Goal: Transaction & Acquisition: Book appointment/travel/reservation

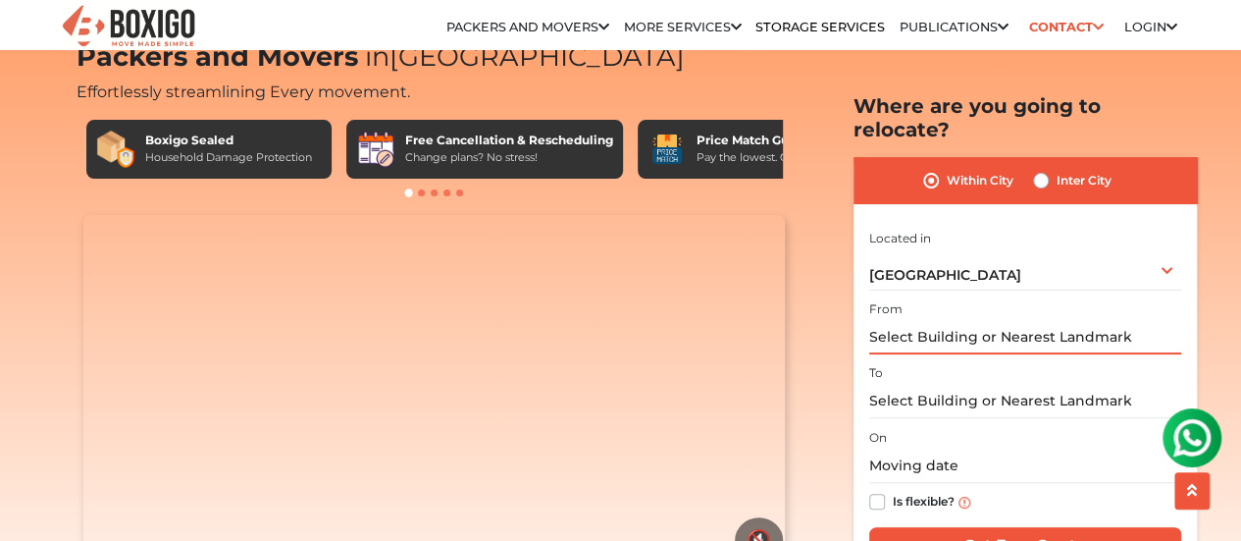
click at [1062, 320] on input "text" at bounding box center [1025, 337] width 312 height 34
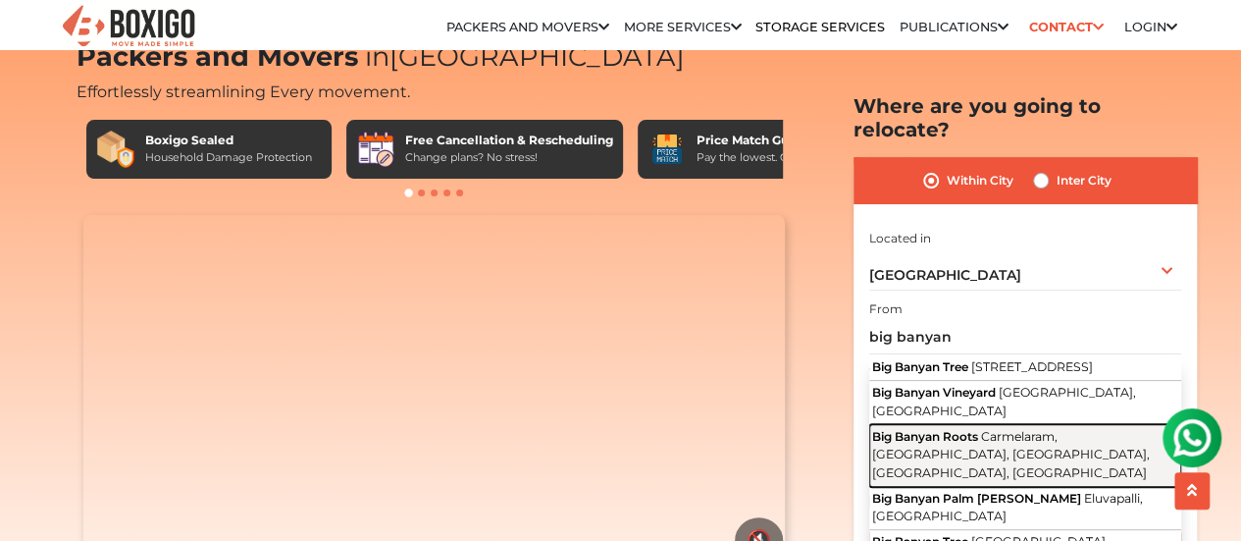
click at [1017, 433] on span "Carmelaram, Janatha Colony, Doddakannelli, Bengaluru, Karnataka" at bounding box center [1011, 453] width 278 height 51
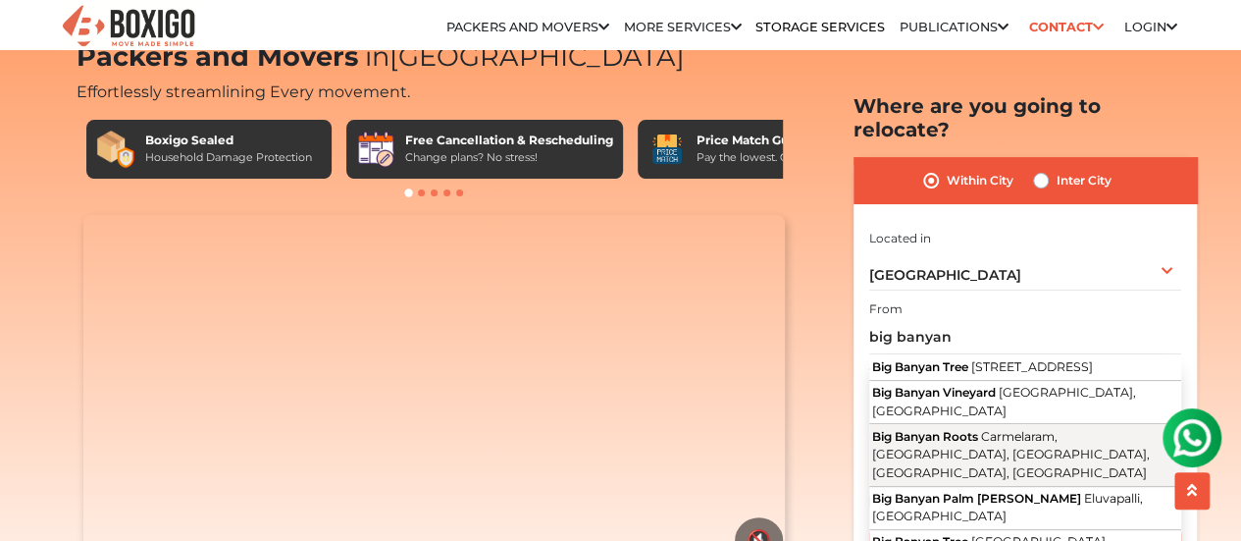
type input "Big Banyan Roots, Carmelaram, Janatha Colony, Doddakannelli, Bengaluru, Karnata…"
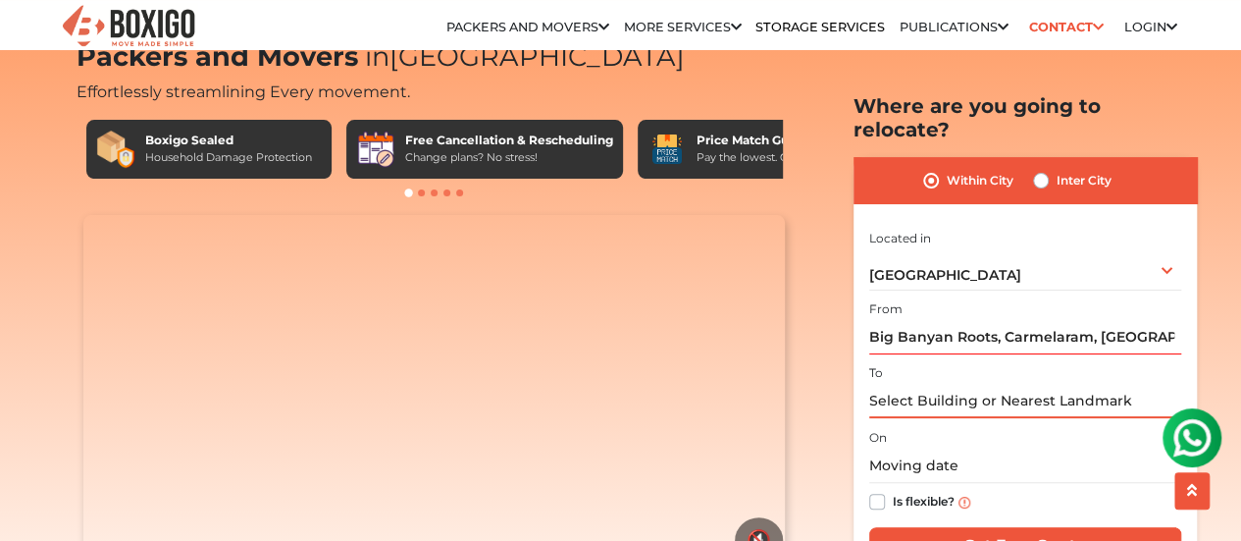
click at [979, 384] on input "text" at bounding box center [1025, 401] width 312 height 34
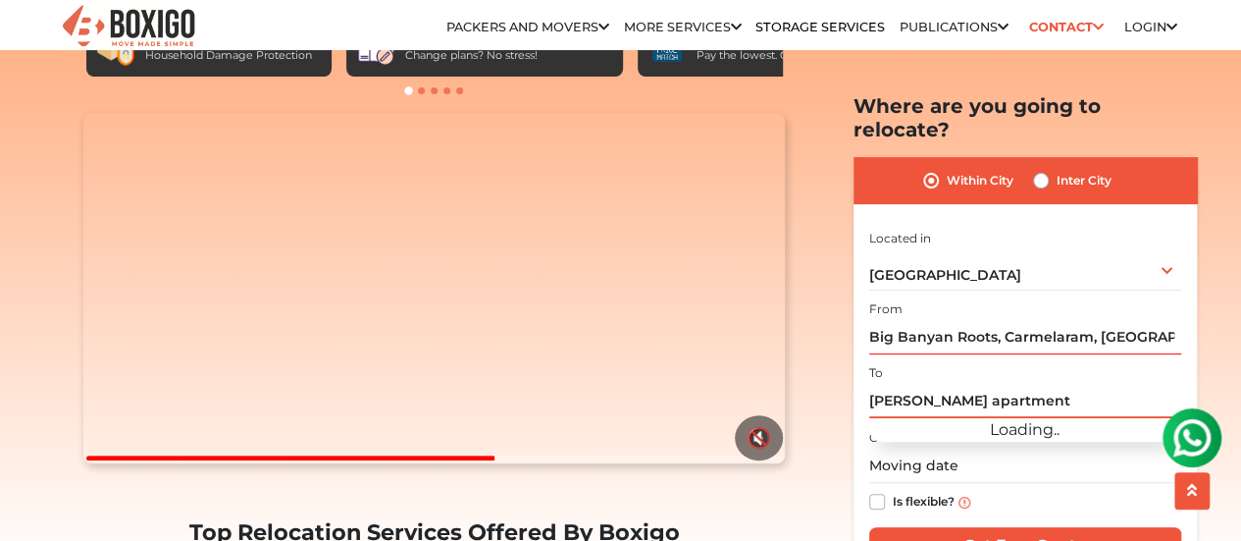
scroll to position [167, 0]
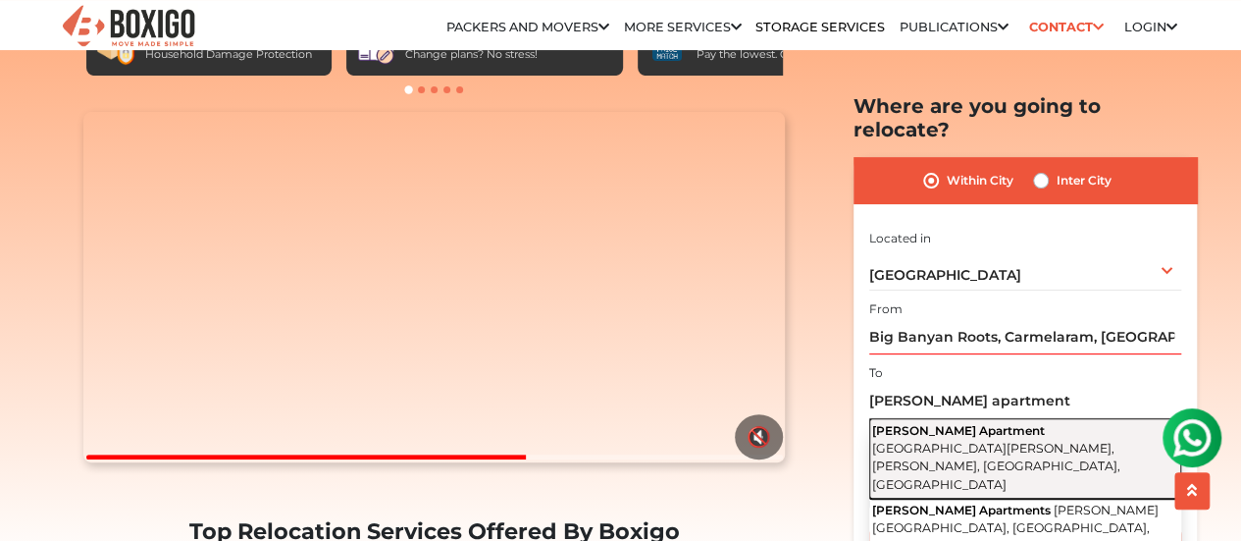
click at [985, 440] on span "Palmgrove Road, Xavier Layout, Victoria Layout, Bengaluru, Karnataka" at bounding box center [996, 465] width 248 height 51
type input "Mukund Apartment, Palmgrove Road, Xavier Layout, Victoria Layout, Bengaluru, Ka…"
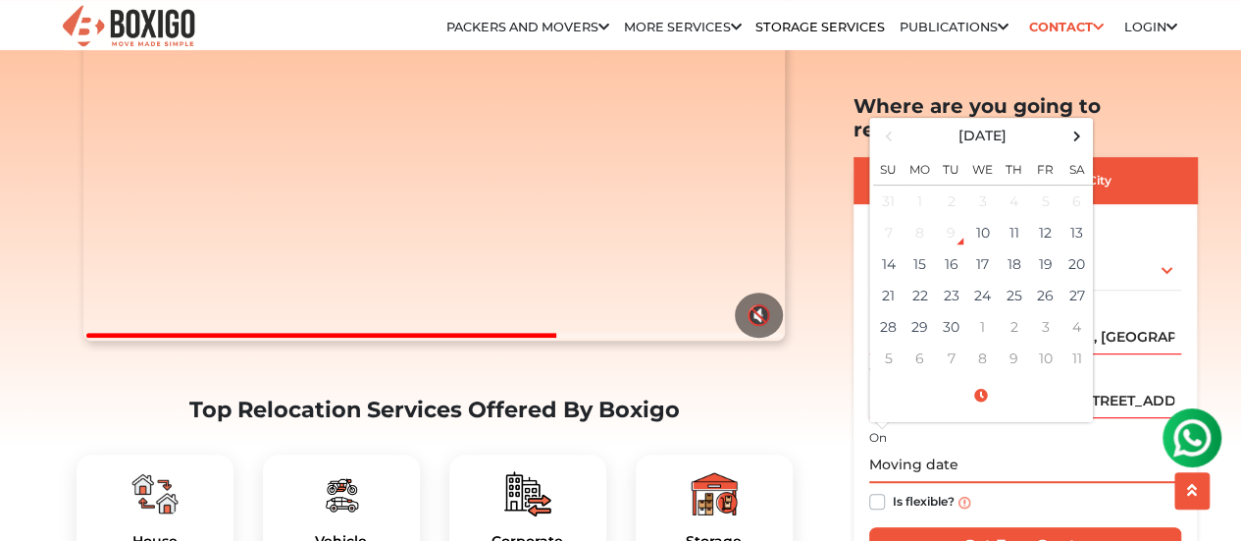
click at [941, 448] on input "text" at bounding box center [1025, 465] width 312 height 34
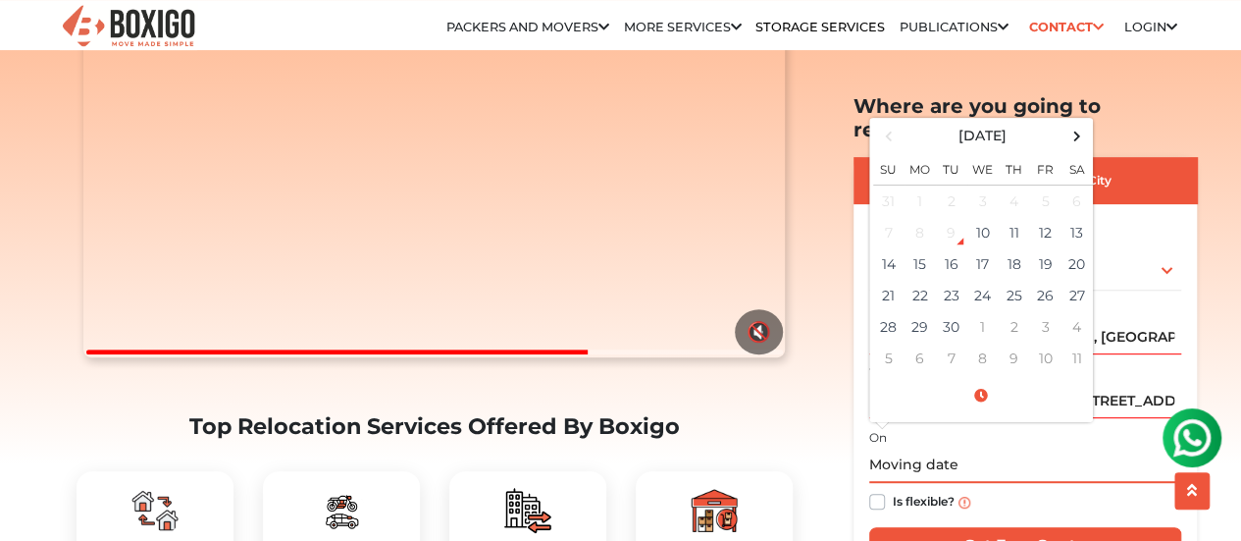
scroll to position [271, 0]
click at [1071, 280] on td "27" at bounding box center [1077, 295] width 31 height 31
click at [968, 448] on input "09/27/2025 12:00 AM" at bounding box center [1025, 465] width 312 height 34
click at [963, 448] on input "09/27/2025 12:00 AM" at bounding box center [1025, 465] width 312 height 34
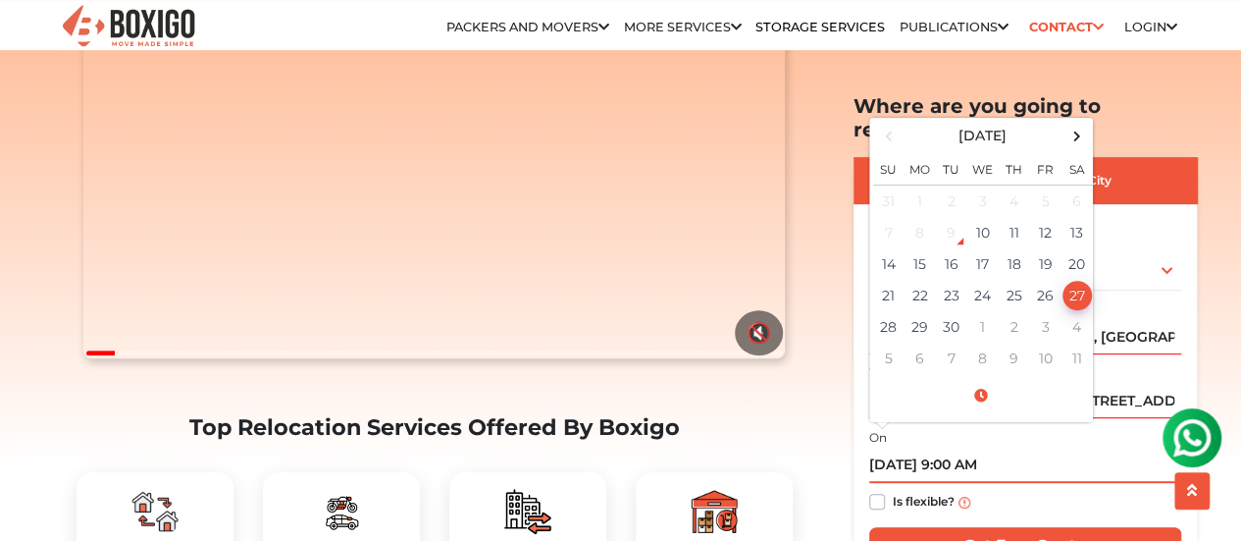
click at [1113, 448] on input "09/27/2025 9:00 AM" at bounding box center [1025, 465] width 312 height 34
type input "09/27/2025 9:00 AM"
click at [834, 481] on section "Packers and Movers in Bangalore Effortlessly streamlining Every movement. Boxig…" at bounding box center [993, 340] width 343 height 492
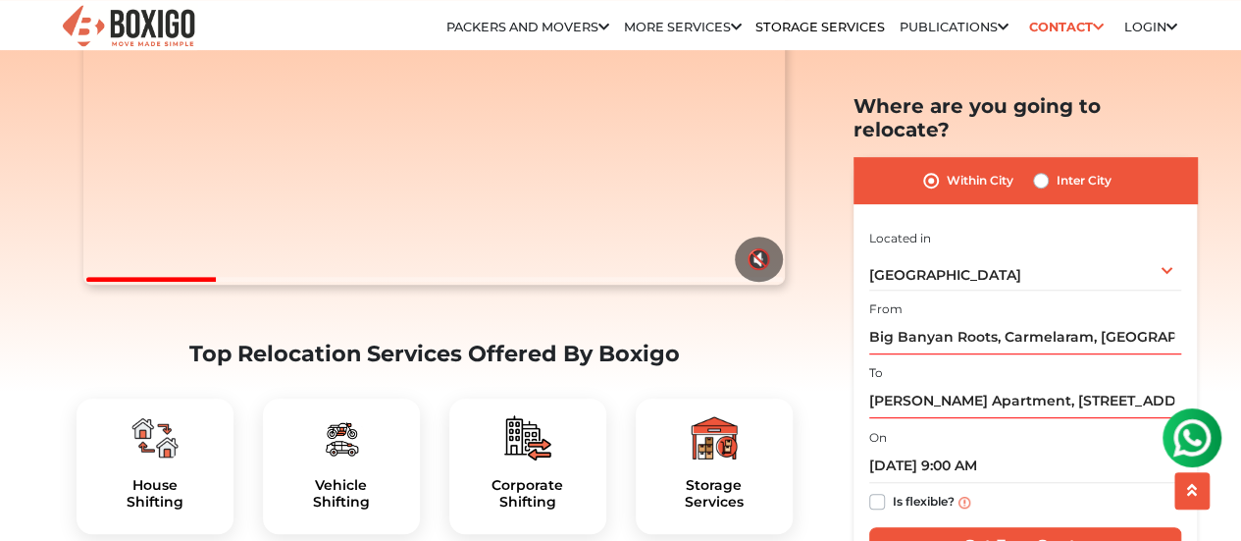
scroll to position [345, 0]
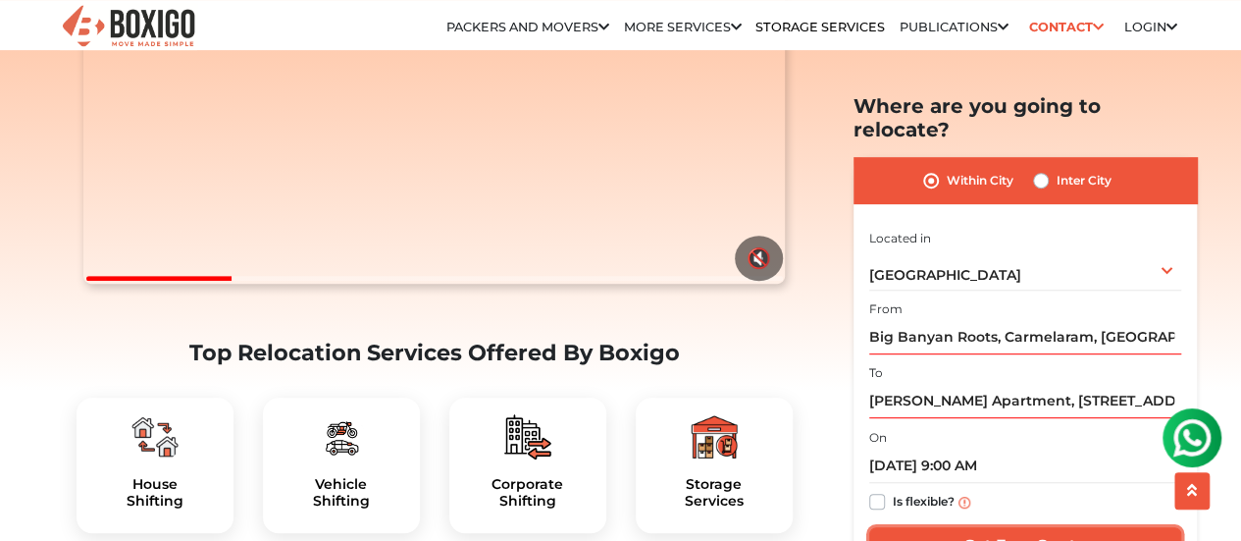
click at [1020, 527] on input "Get Free Quote" at bounding box center [1025, 545] width 312 height 37
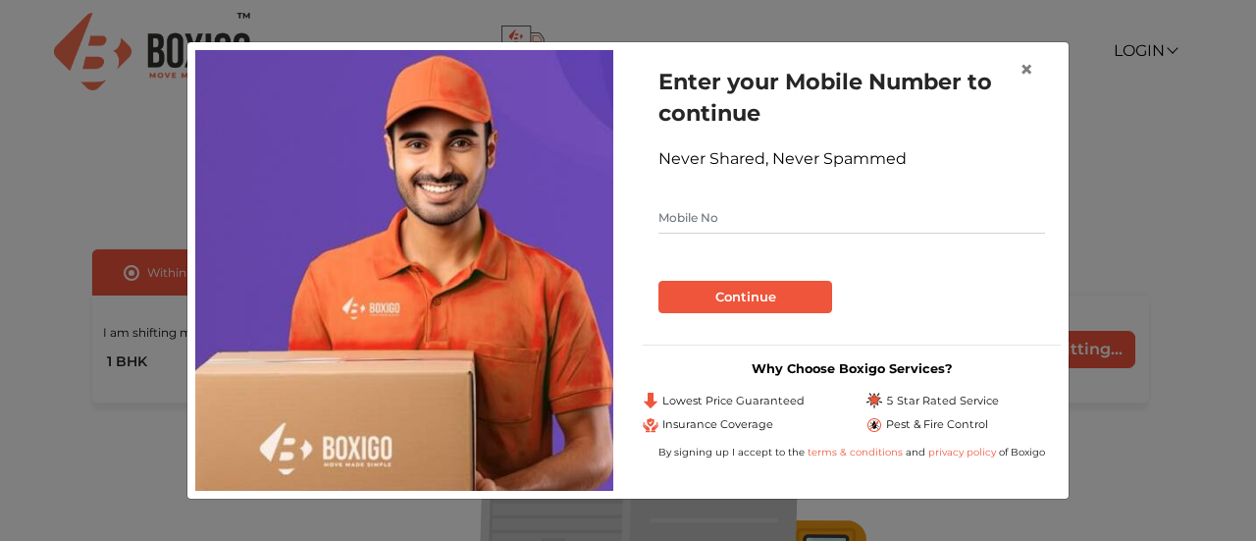
click at [856, 210] on input "text" at bounding box center [851, 217] width 387 height 31
type input "8149296890"
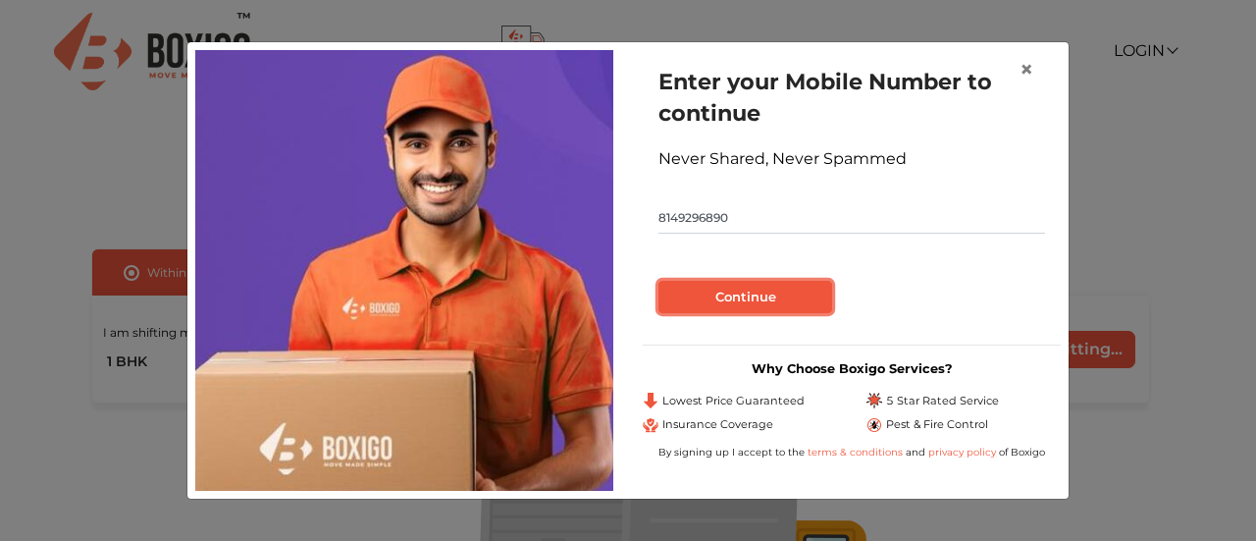
click at [789, 298] on button "Continue" at bounding box center [745, 297] width 174 height 33
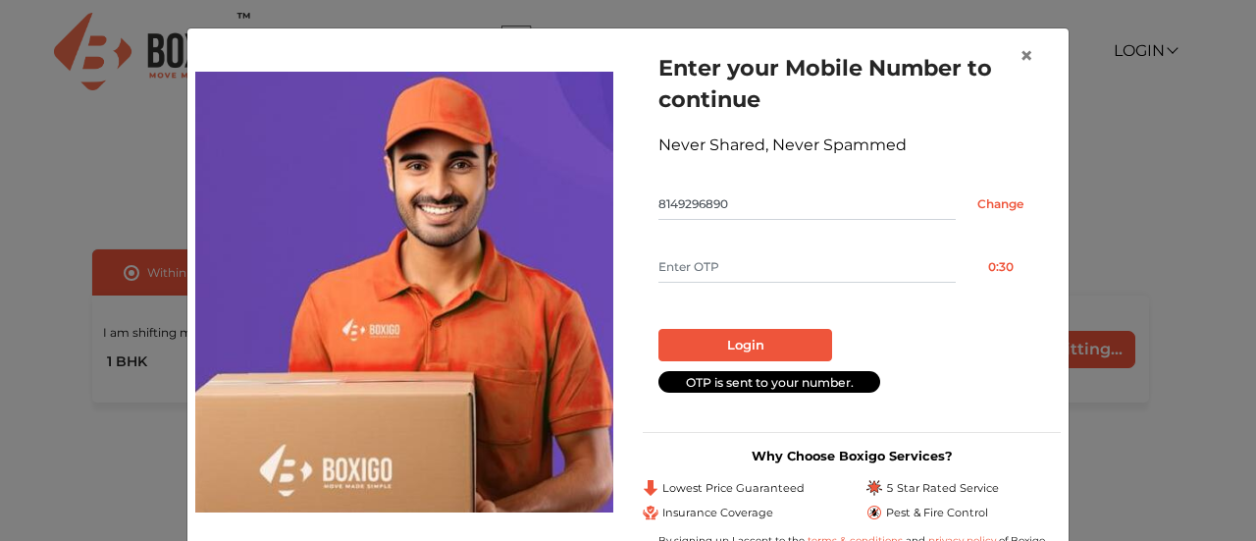
click at [785, 274] on input "text" at bounding box center [806, 266] width 297 height 31
type input "2366"
click at [748, 348] on button "Login" at bounding box center [745, 345] width 174 height 33
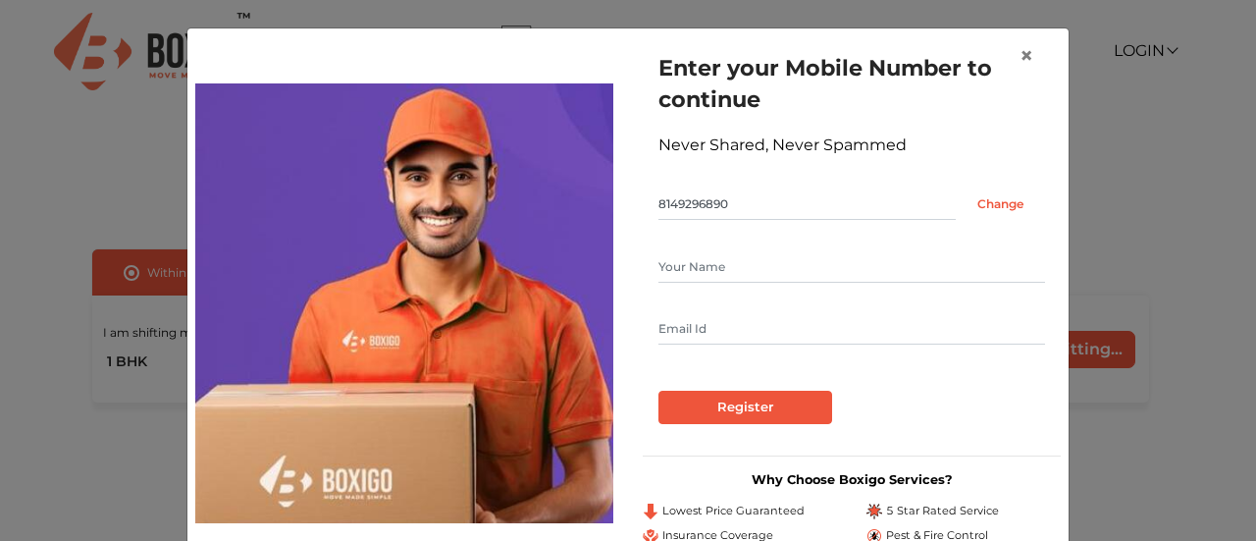
click at [722, 279] on div at bounding box center [851, 298] width 387 height 94
click at [720, 268] on input "text" at bounding box center [851, 266] width 387 height 31
type input "[PERSON_NAME]"
type input "[EMAIL_ADDRESS][DOMAIN_NAME]"
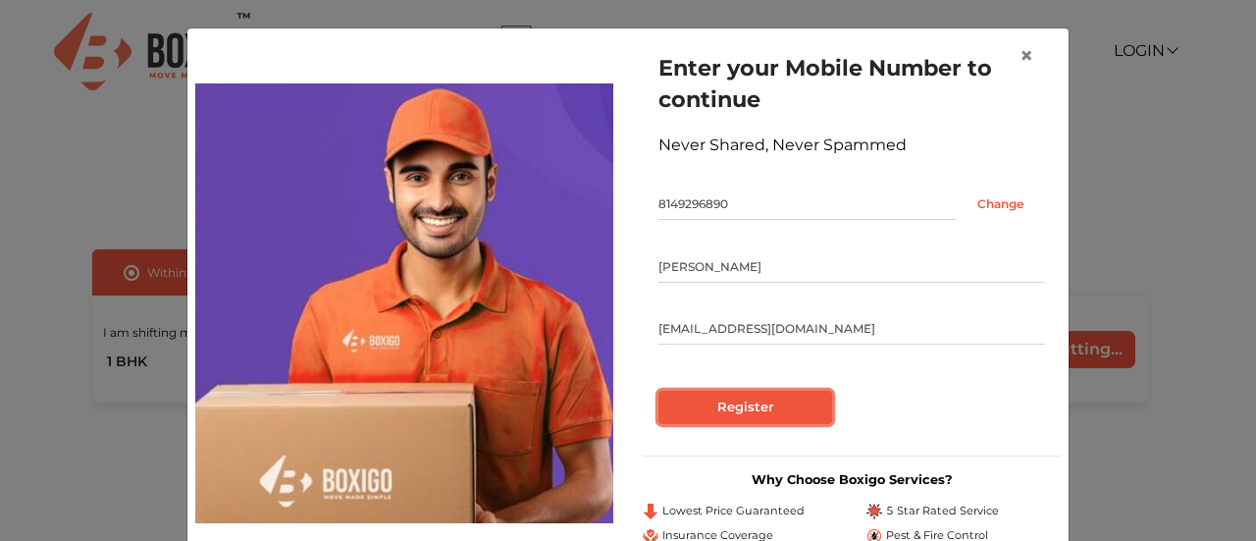
click at [740, 410] on input "Register" at bounding box center [745, 406] width 174 height 33
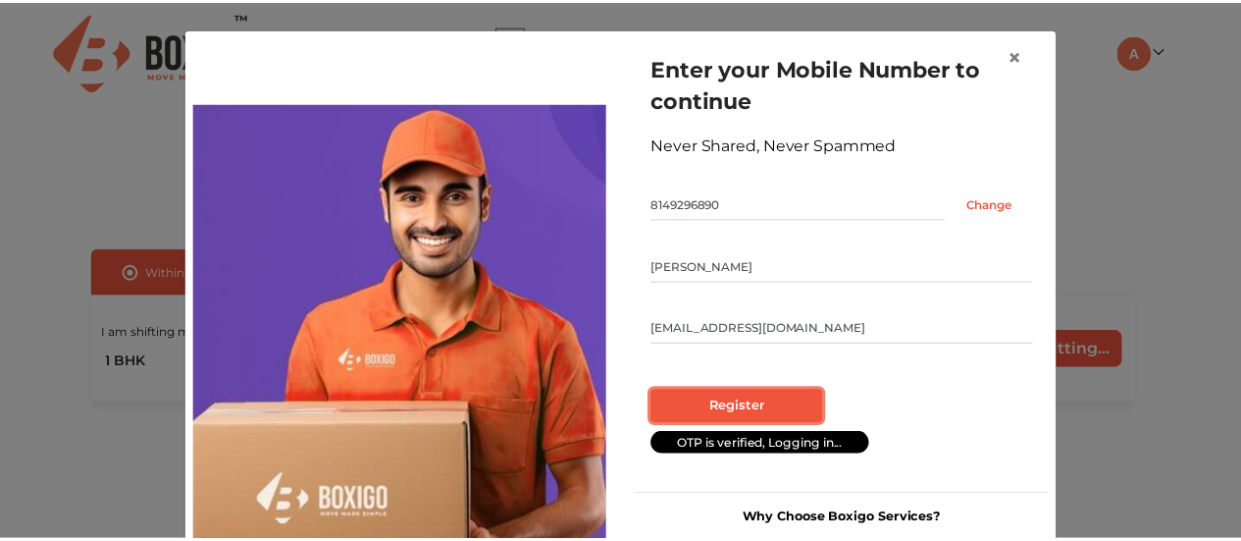
scroll to position [103, 0]
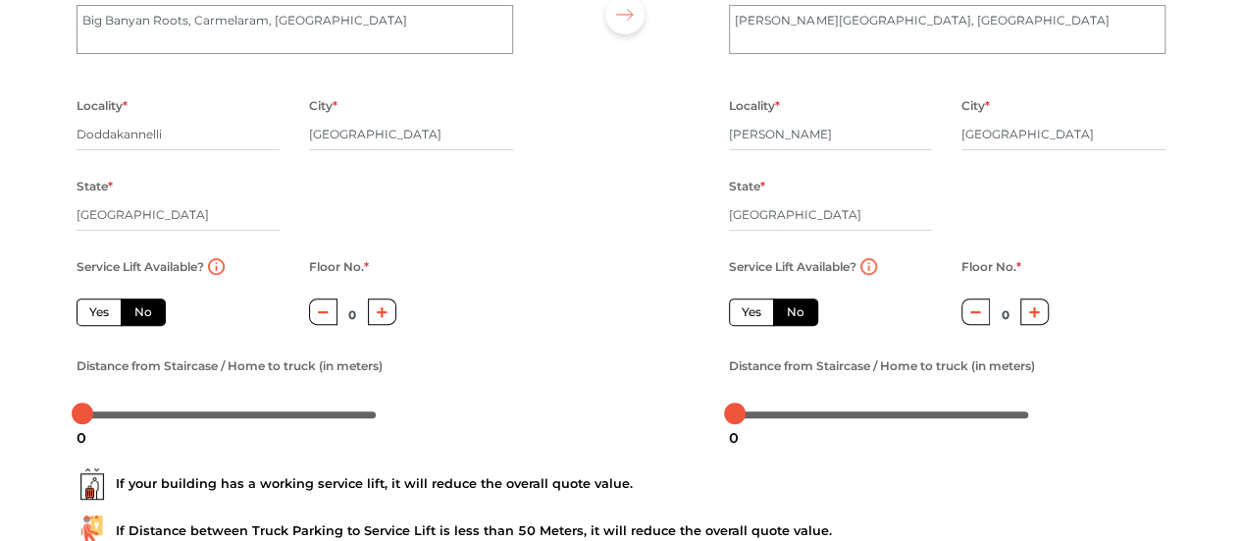
scroll to position [238, 0]
click at [98, 318] on label "Yes" at bounding box center [99, 310] width 45 height 27
click at [98, 315] on input "Yes" at bounding box center [95, 308] width 13 height 13
radio input "true"
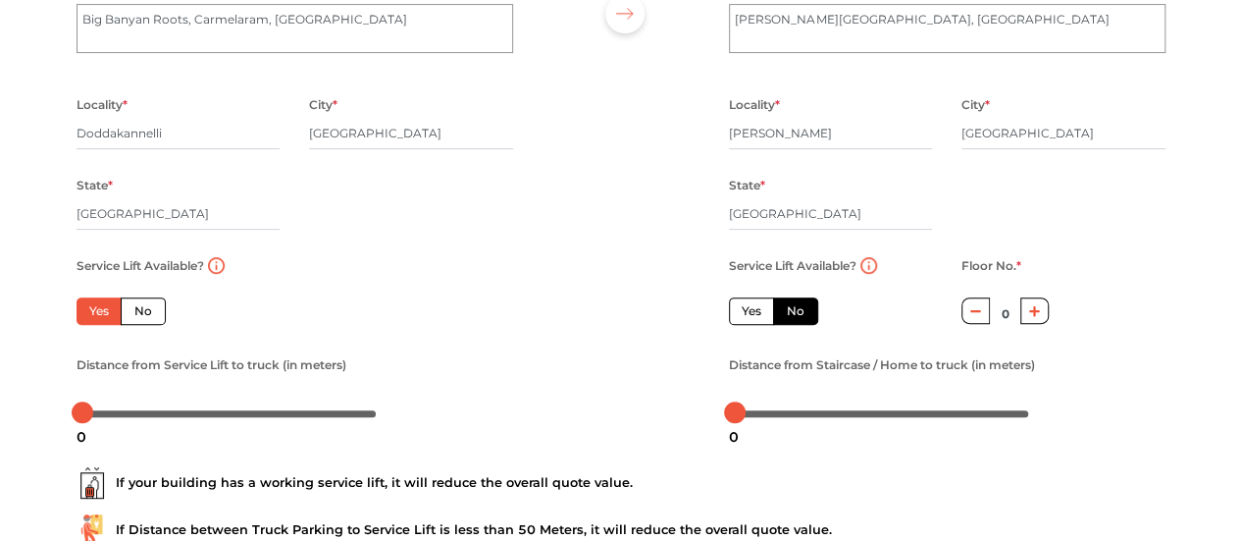
click at [132, 316] on label "No" at bounding box center [143, 310] width 45 height 27
click at [134, 315] on input "No" at bounding box center [140, 308] width 13 height 13
radio input "true"
click at [102, 311] on label "Yes" at bounding box center [99, 310] width 45 height 27
click at [102, 311] on input "Yes" at bounding box center [95, 308] width 13 height 13
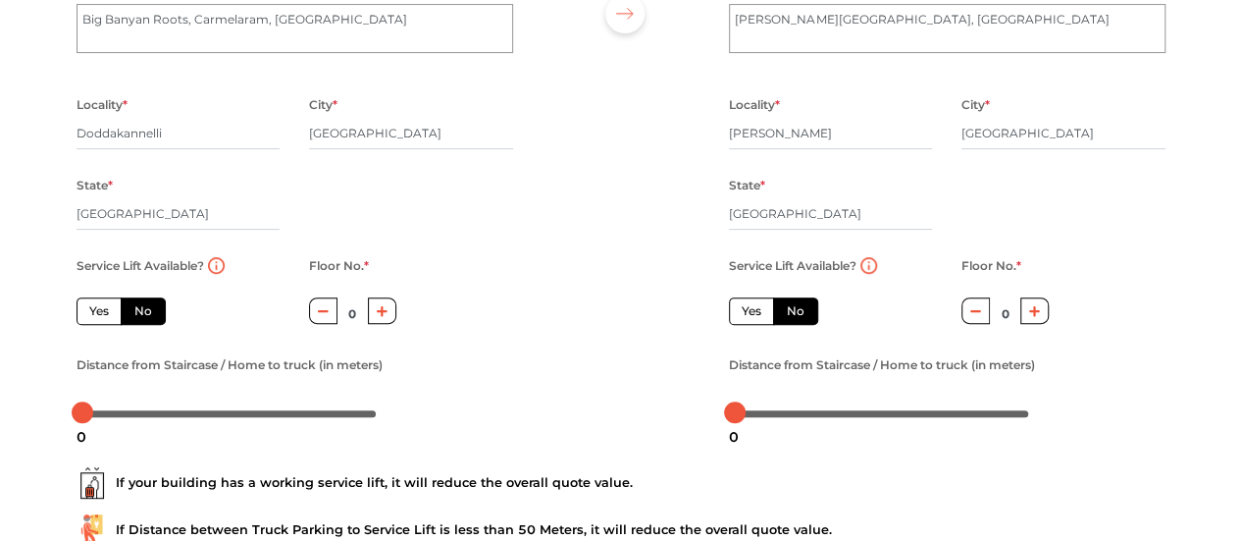
radio input "true"
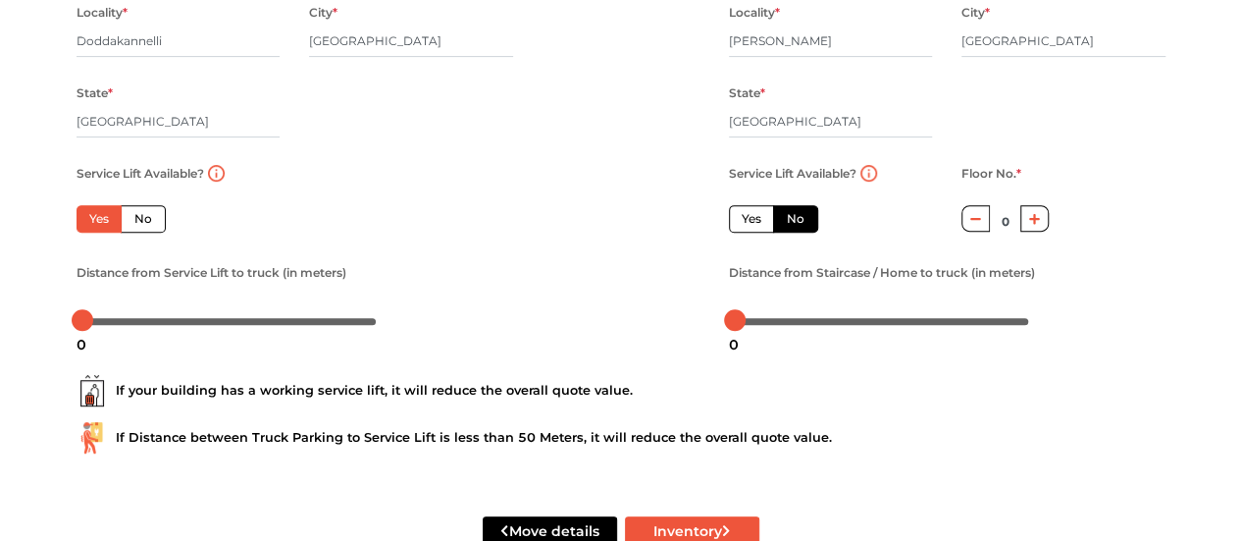
scroll to position [313, 0]
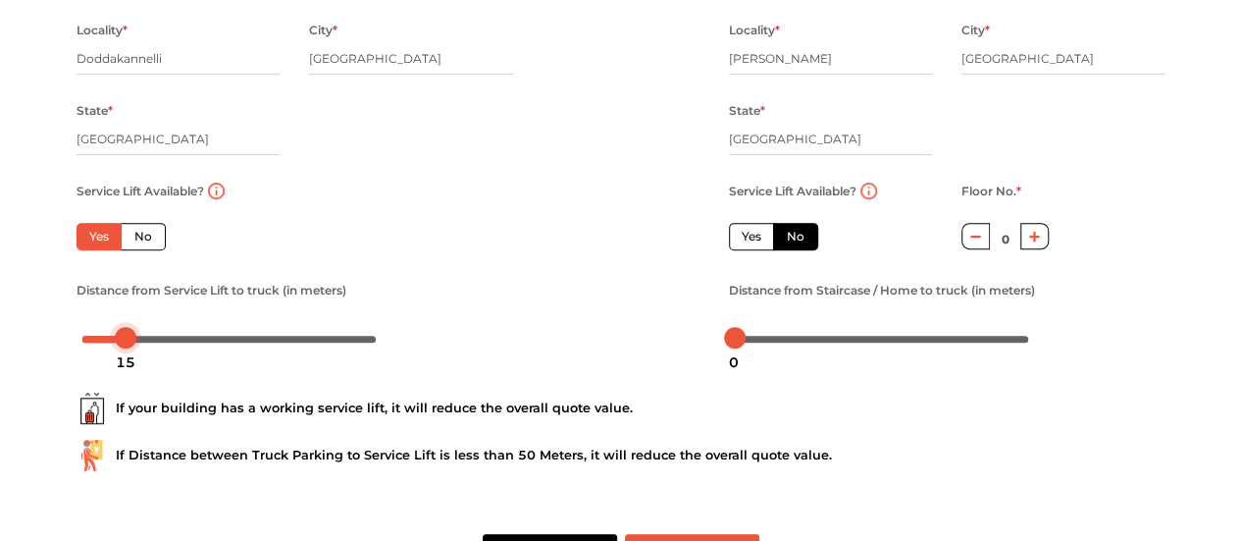
drag, startPoint x: 86, startPoint y: 342, endPoint x: 131, endPoint y: 348, distance: 45.5
click at [53, 389] on div "Plan your move Enter your floor info Add your inventory Your move summary My Mo…" at bounding box center [620, 149] width 1241 height 924
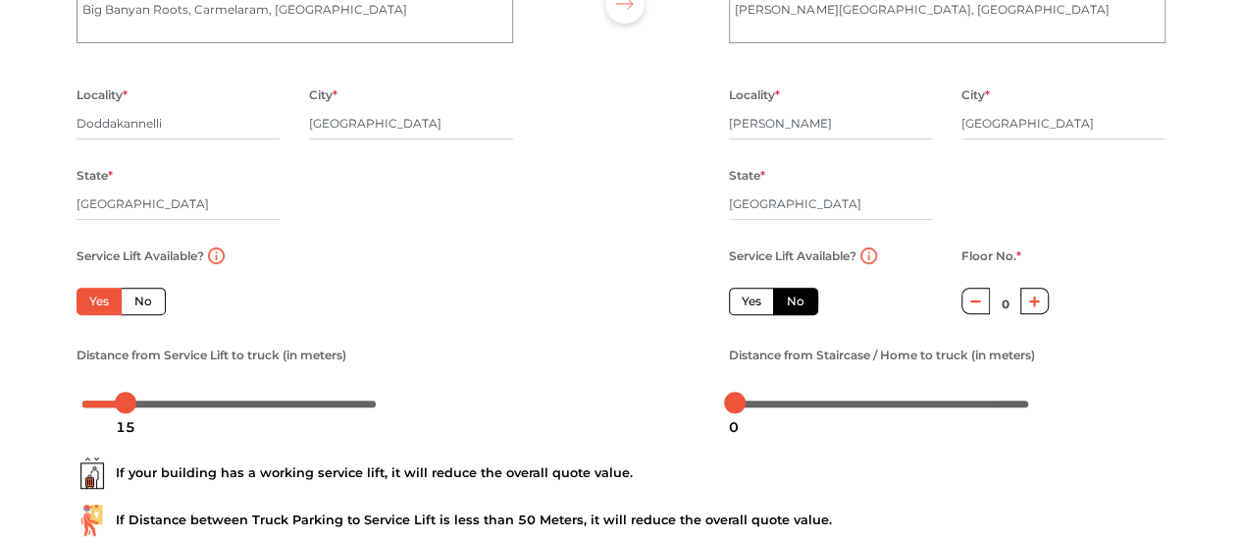
scroll to position [249, 0]
click at [740, 312] on label "Yes" at bounding box center [751, 299] width 45 height 27
click at [742, 304] on input "Yes" at bounding box center [748, 297] width 13 height 13
radio input "false"
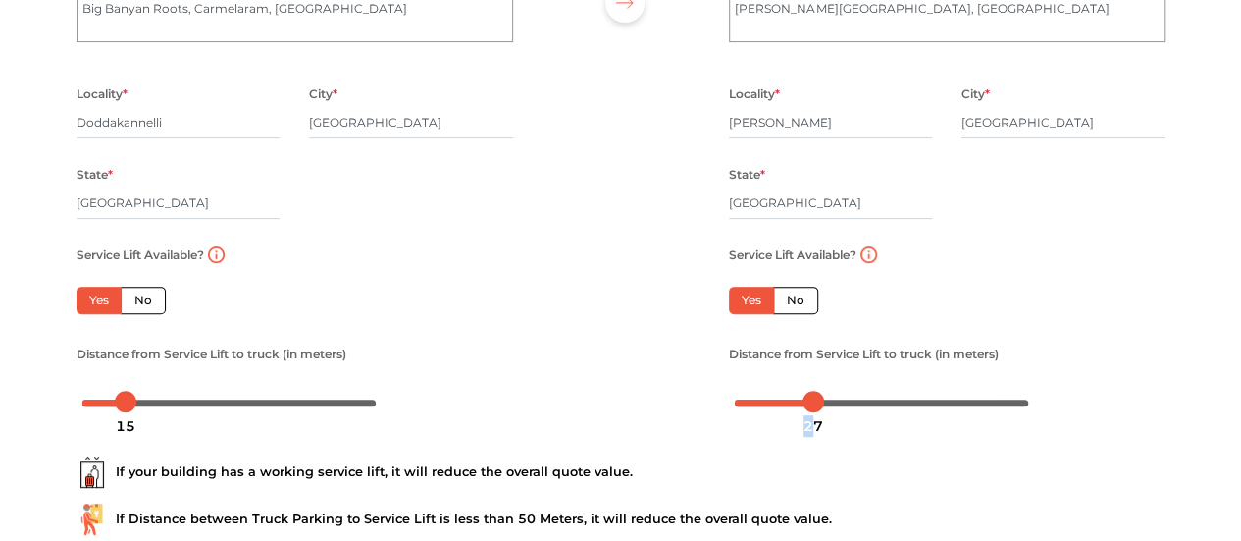
drag, startPoint x: 732, startPoint y: 410, endPoint x: 811, endPoint y: 415, distance: 79.6
click at [811, 415] on div "27" at bounding box center [813, 425] width 35 height 33
click at [811, 407] on div at bounding box center [808, 401] width 22 height 22
click at [692, 426] on div at bounding box center [621, 155] width 186 height 541
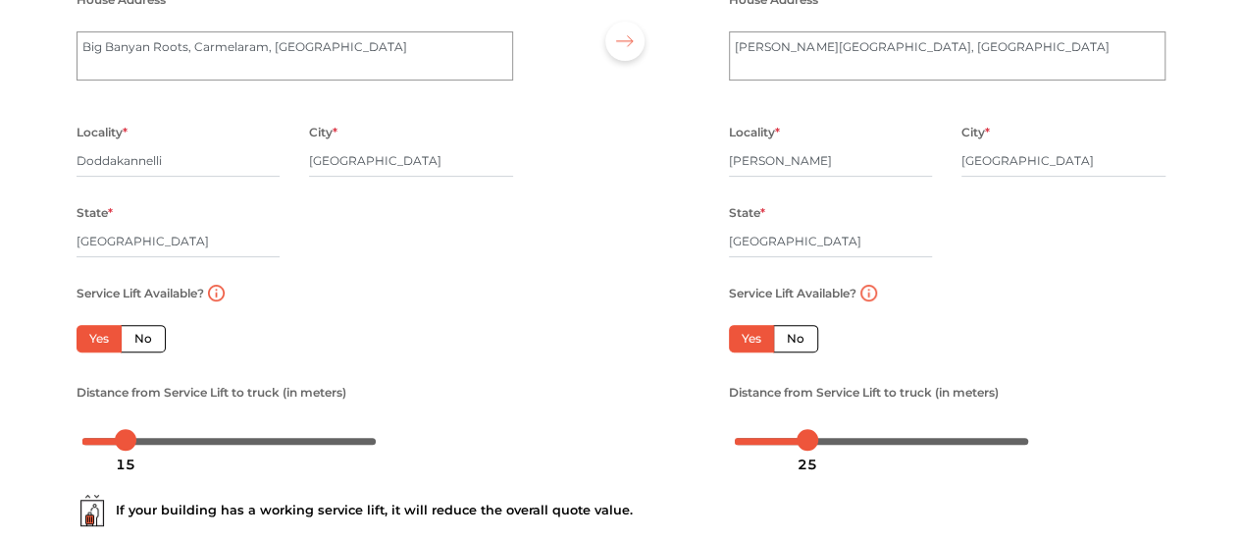
scroll to position [387, 0]
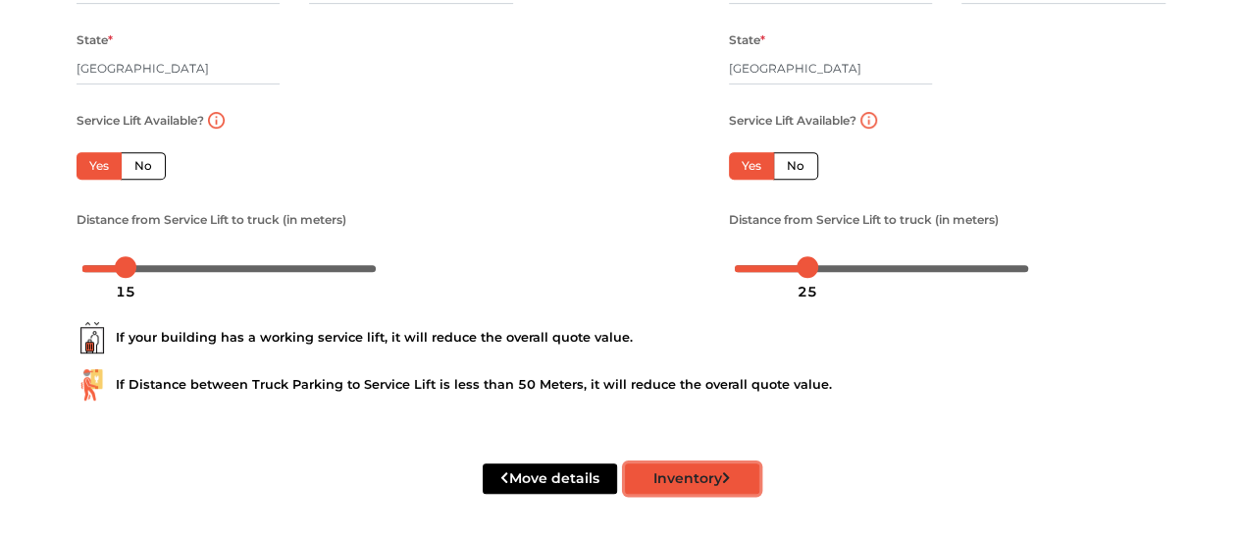
click at [693, 480] on button "Inventory" at bounding box center [692, 478] width 134 height 30
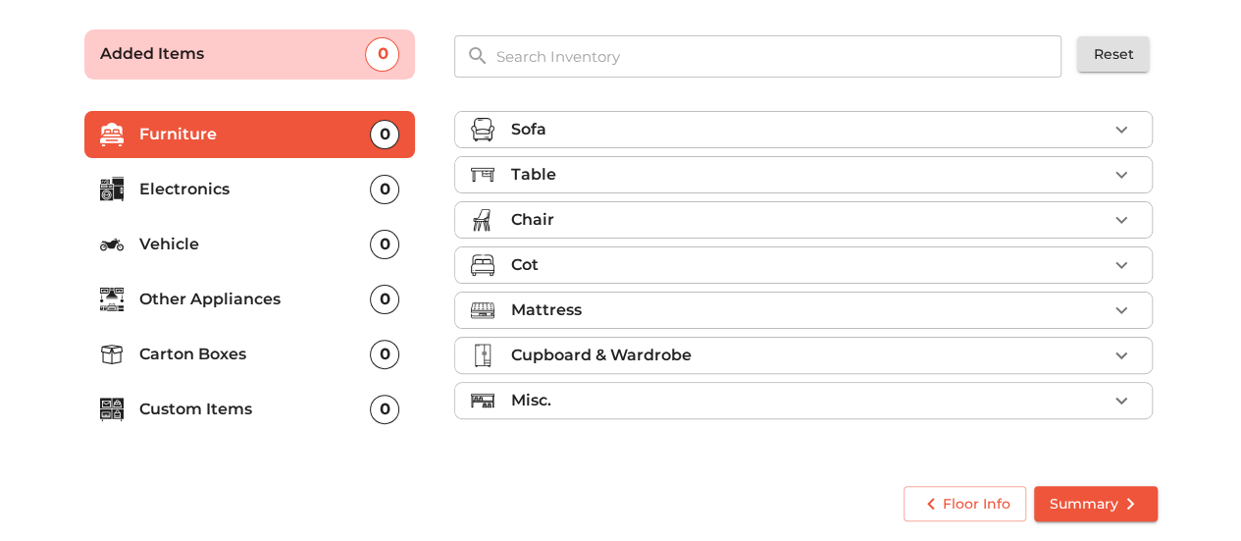
scroll to position [128, 0]
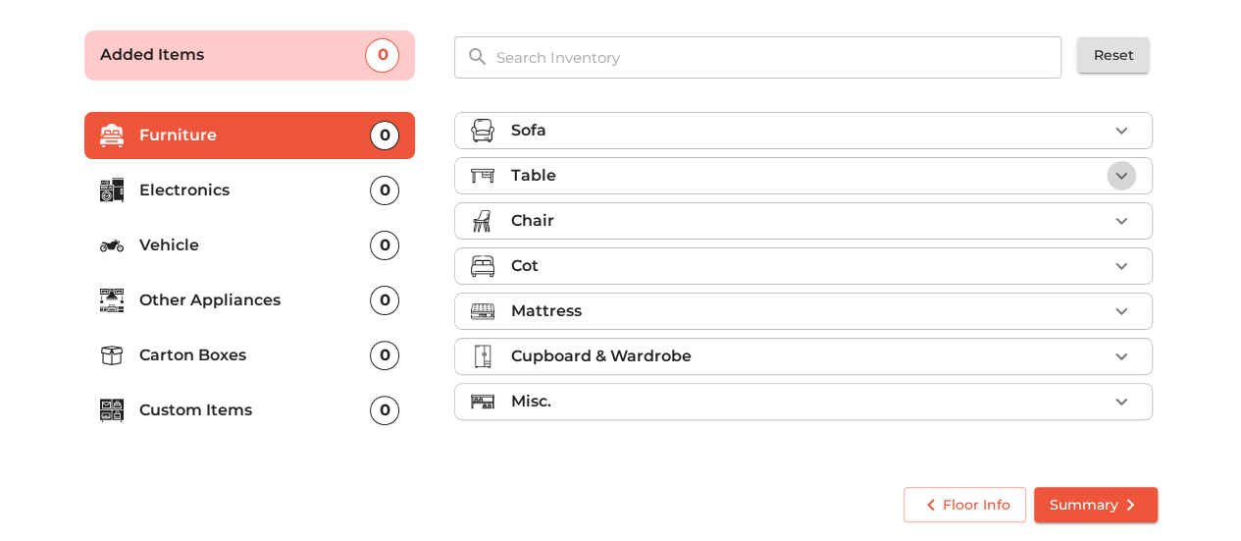
click at [1115, 177] on icon "button" at bounding box center [1122, 176] width 24 height 24
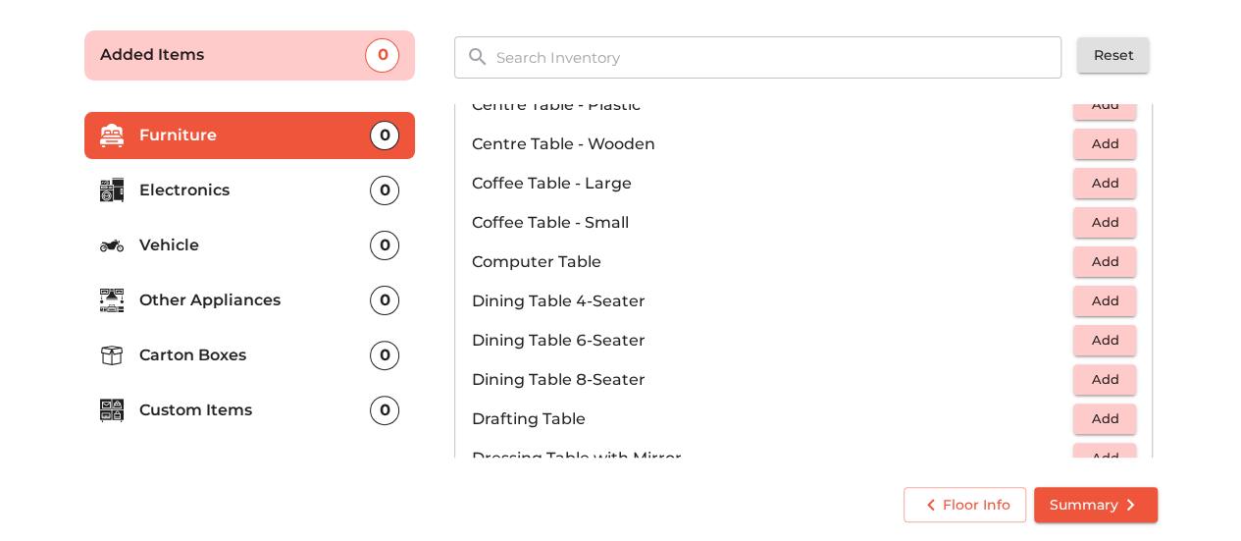
scroll to position [236, 0]
click at [1083, 257] on span "Add" at bounding box center [1104, 259] width 43 height 23
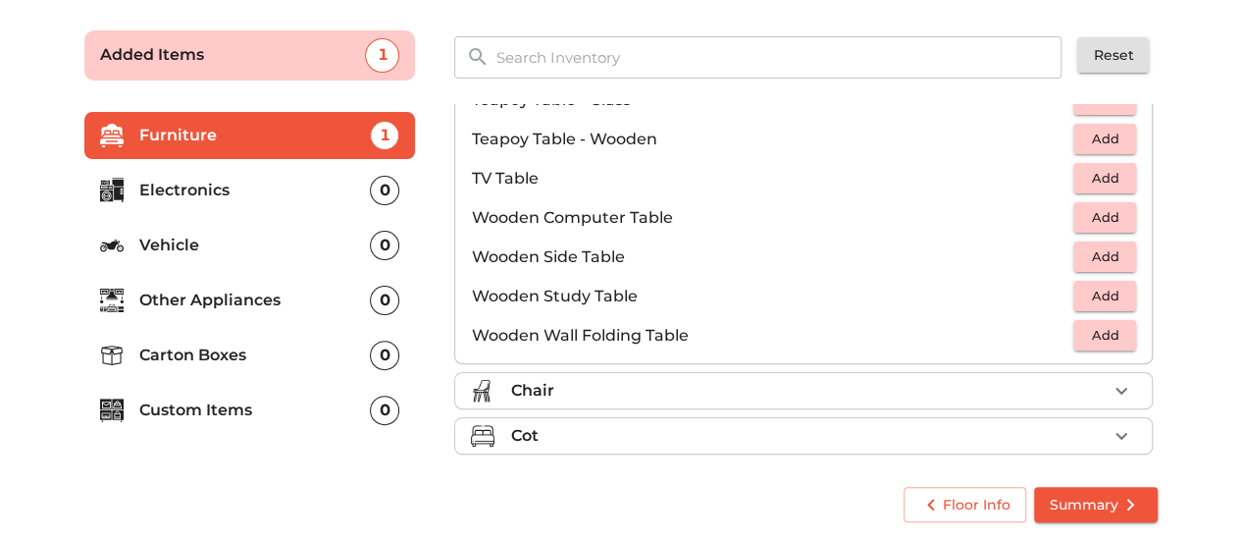
scroll to position [1216, 0]
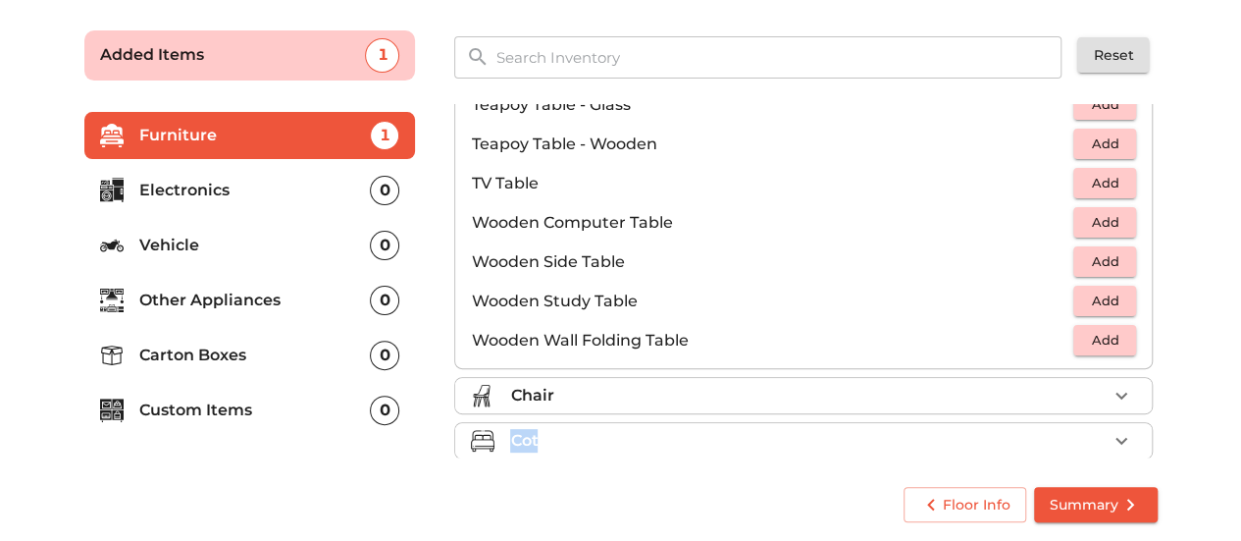
drag, startPoint x: 948, startPoint y: 394, endPoint x: 935, endPoint y: 435, distance: 42.2
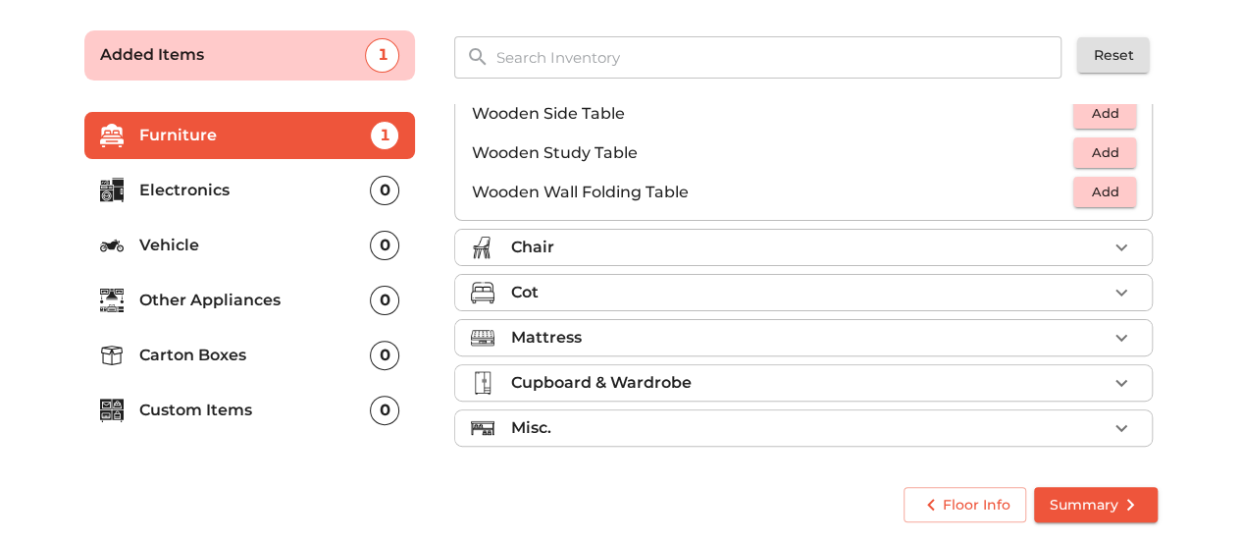
click at [1099, 344] on li "Mattress" at bounding box center [803, 337] width 697 height 35
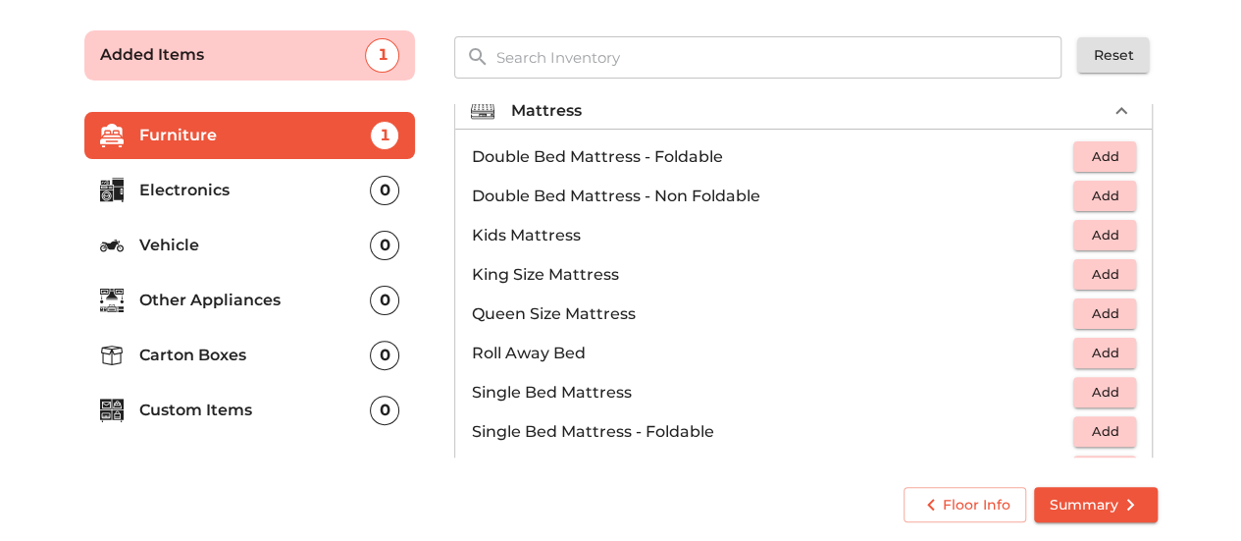
scroll to position [195, 0]
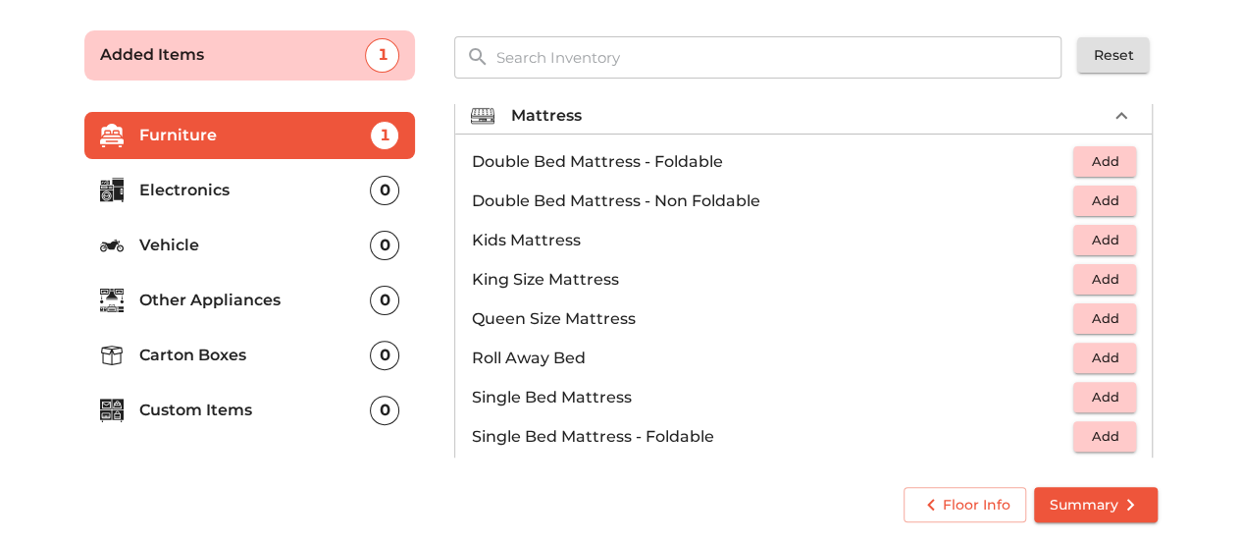
click at [1103, 308] on span "Add" at bounding box center [1104, 318] width 43 height 23
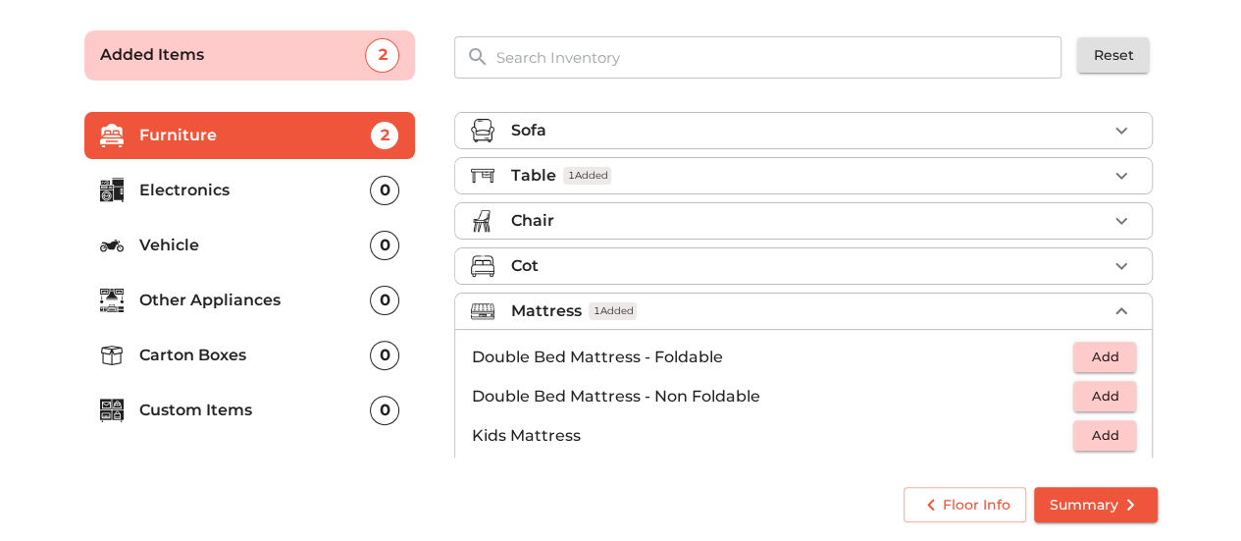
click at [1120, 299] on icon "button" at bounding box center [1122, 311] width 24 height 24
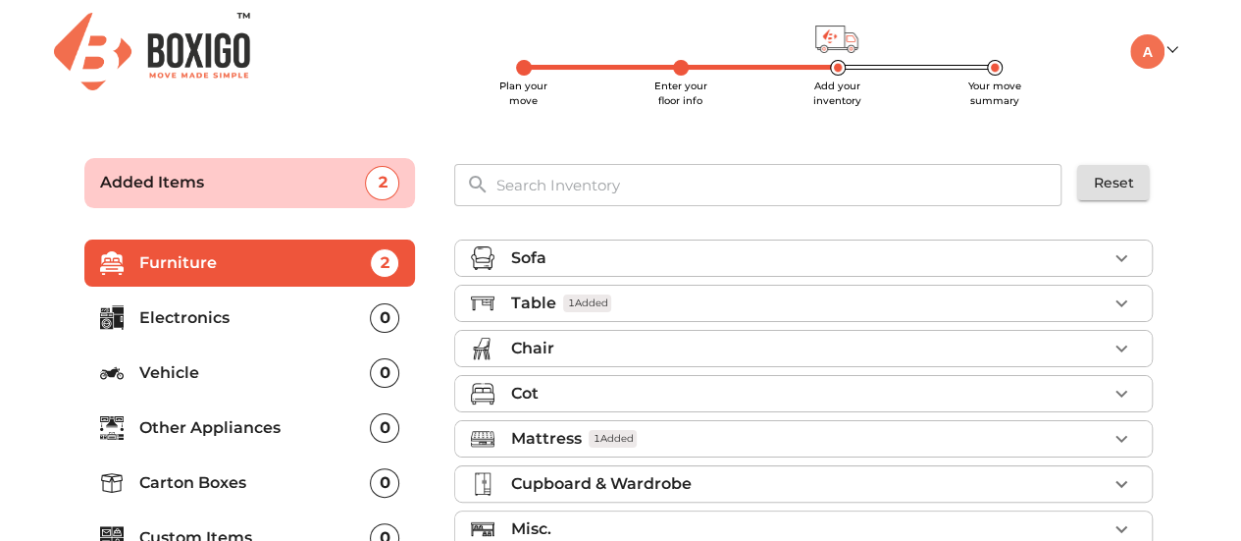
scroll to position [128, 0]
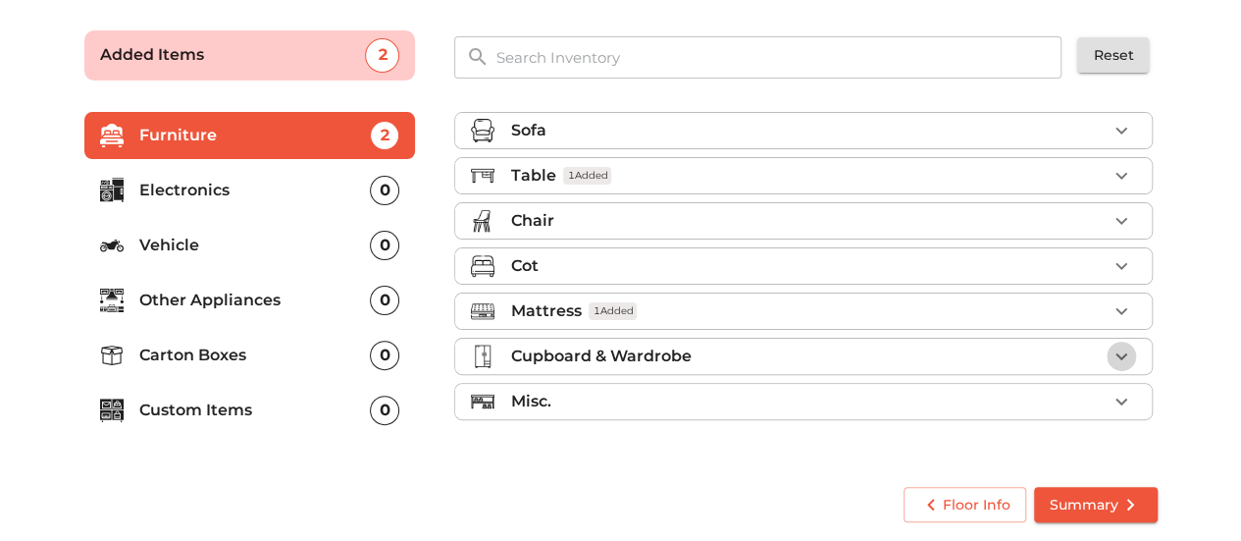
click at [1120, 352] on icon "button" at bounding box center [1121, 355] width 12 height 7
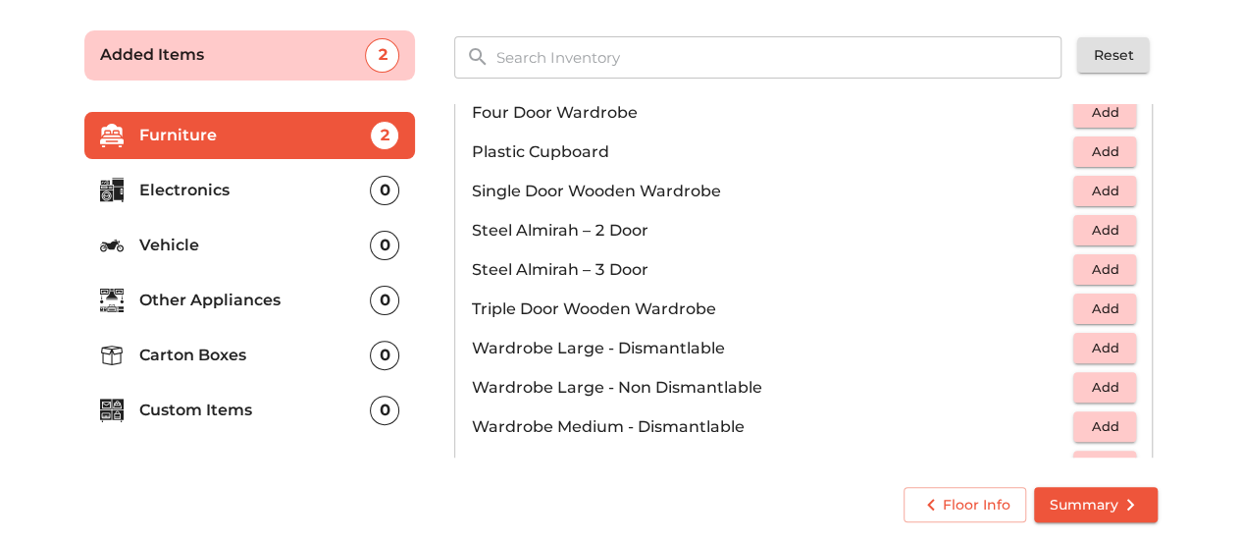
scroll to position [657, 0]
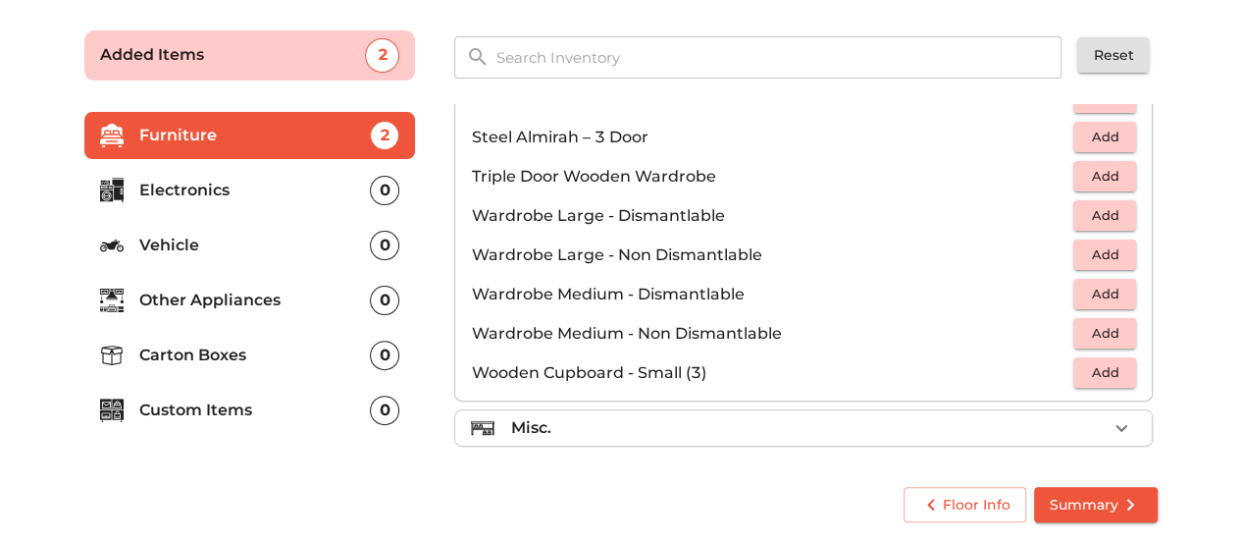
click at [959, 419] on div "Misc." at bounding box center [808, 428] width 596 height 24
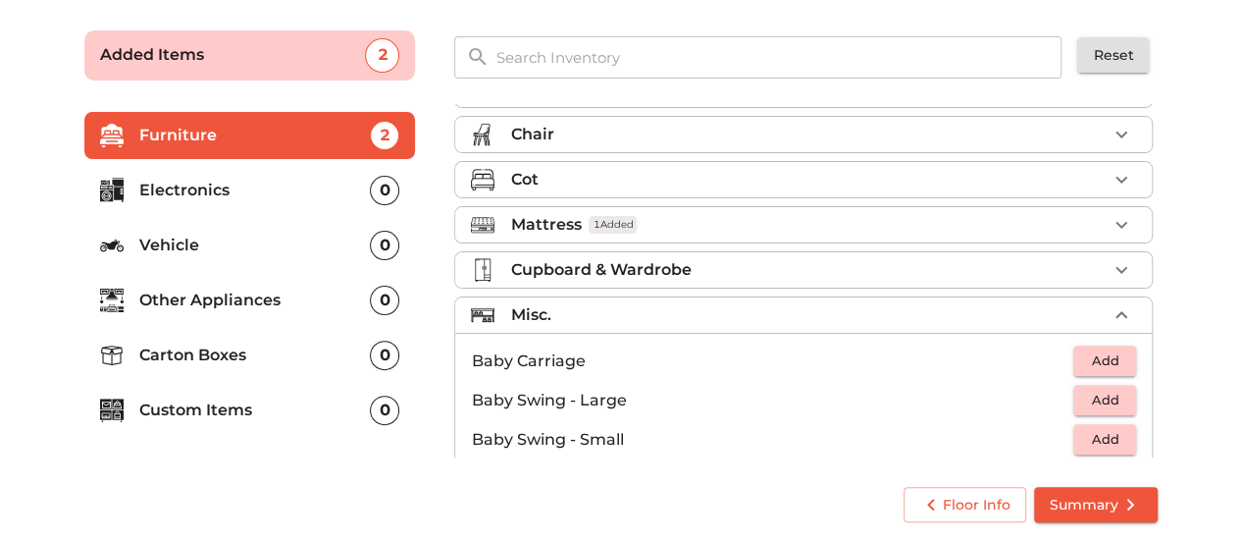
scroll to position [83, 0]
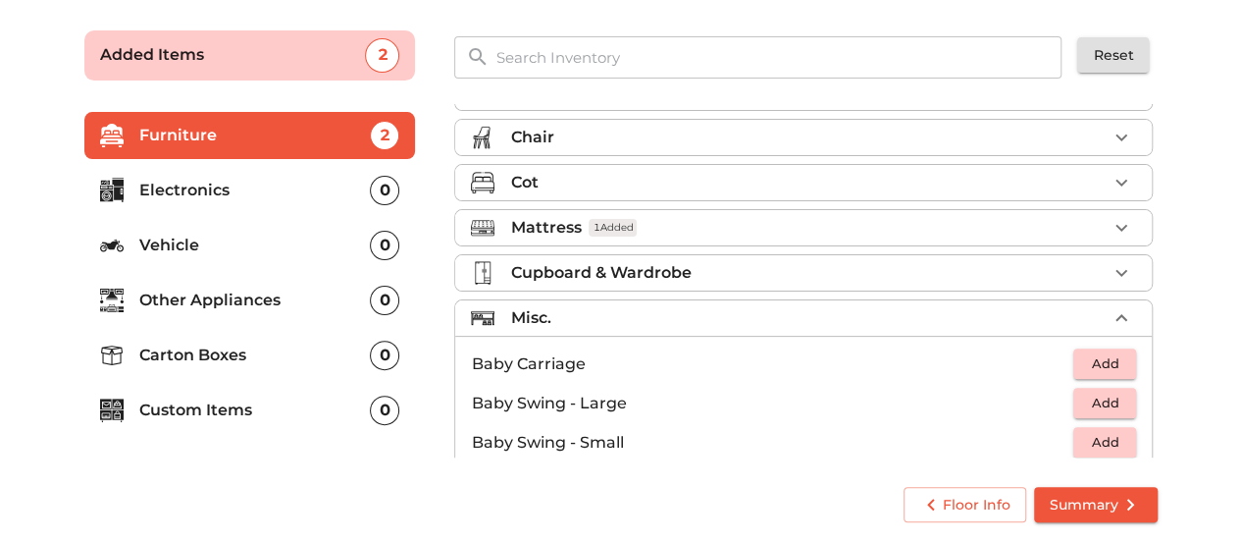
click at [867, 307] on div "Misc." at bounding box center [808, 318] width 596 height 24
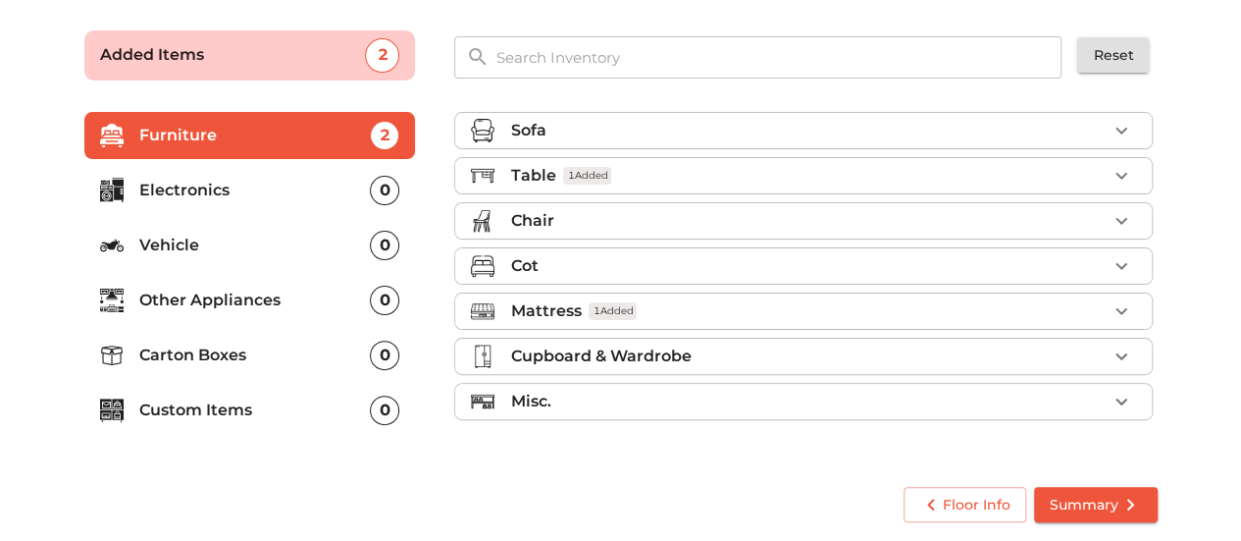
scroll to position [0, 0]
click at [201, 295] on p "Other Appliances" at bounding box center [255, 300] width 232 height 24
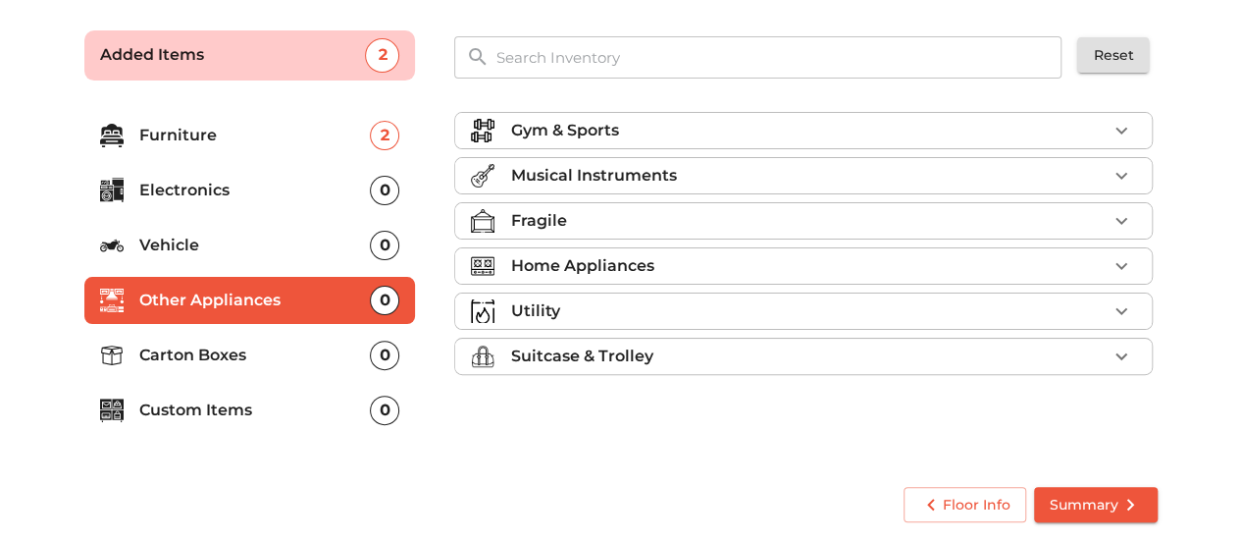
click at [729, 254] on div "Home Appliances" at bounding box center [808, 266] width 596 height 24
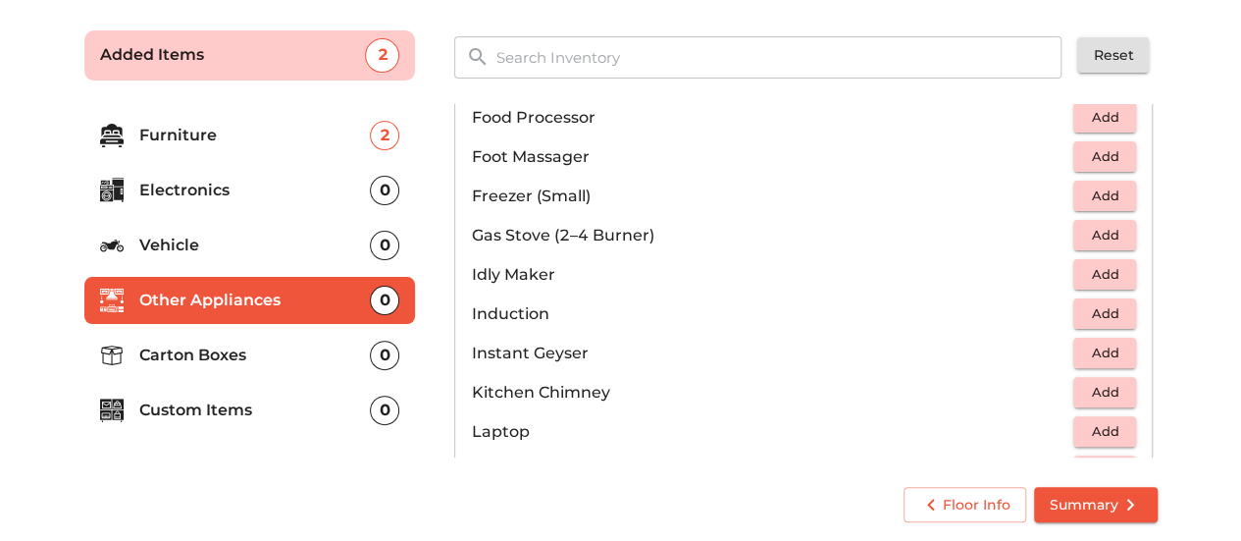
scroll to position [745, 0]
click at [1083, 315] on span "Add" at bounding box center [1104, 312] width 43 height 23
click at [224, 366] on li "Carton Boxes 0" at bounding box center [250, 355] width 332 height 47
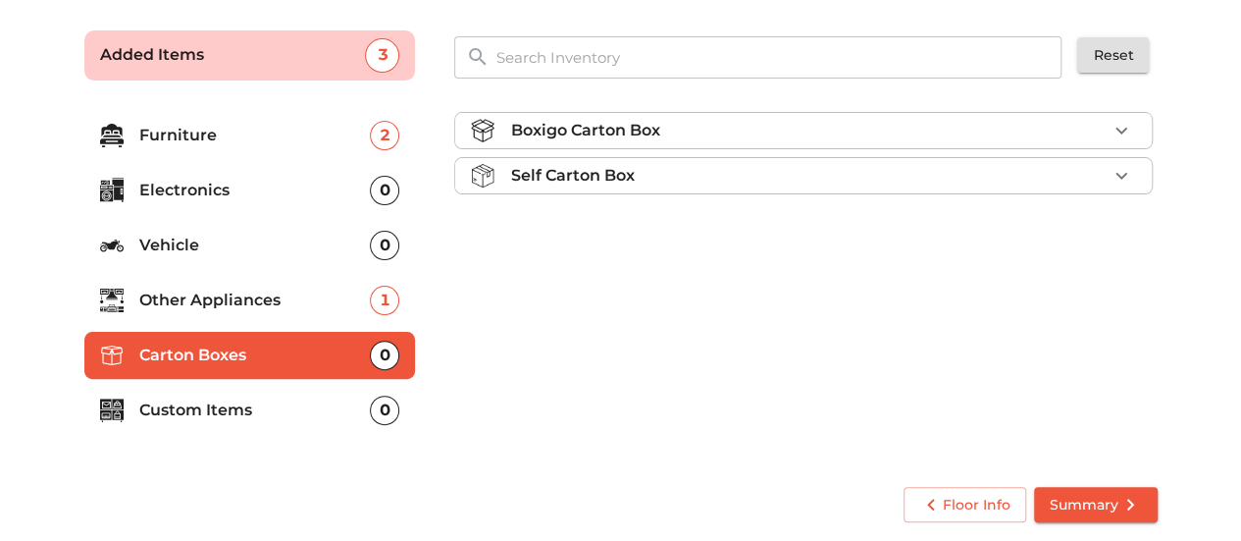
scroll to position [88, 0]
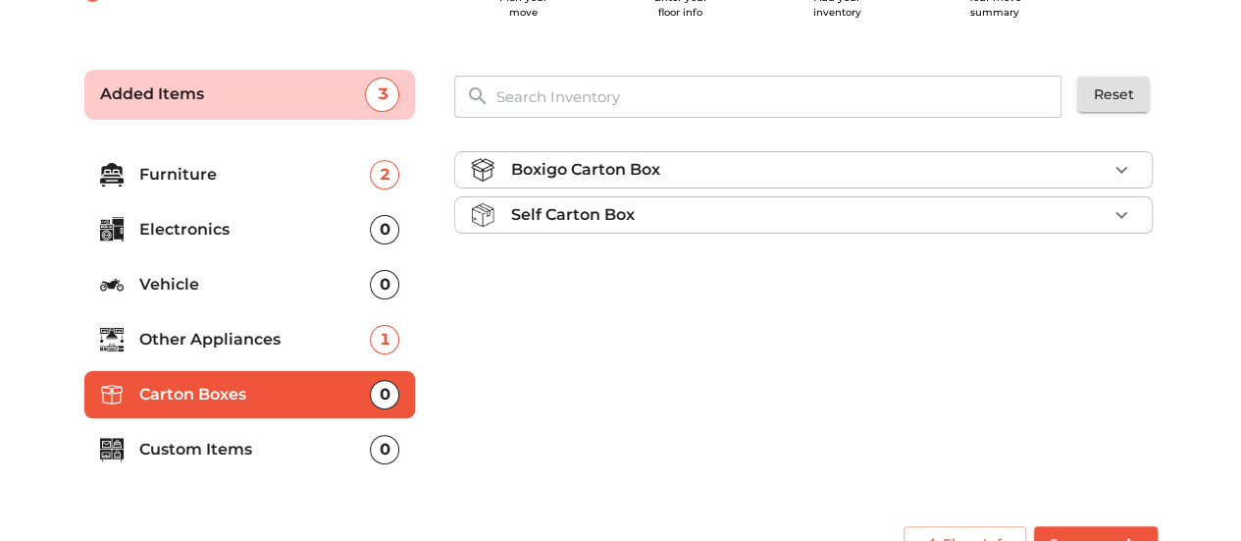
click at [1120, 170] on icon "button" at bounding box center [1121, 169] width 12 height 7
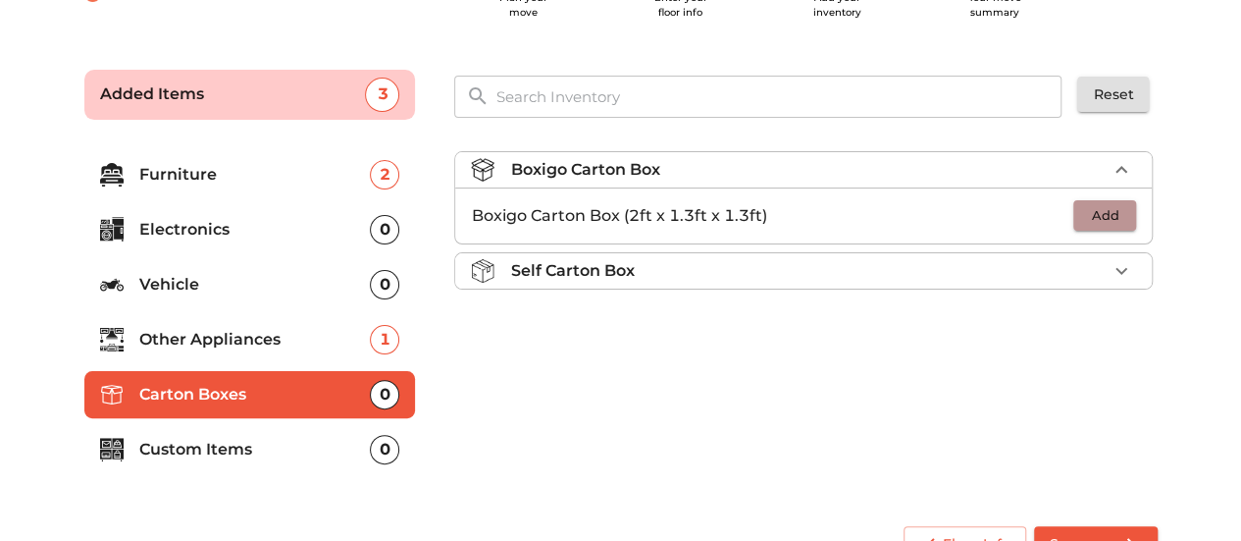
click at [1118, 209] on span "Add" at bounding box center [1104, 215] width 43 height 23
click at [1118, 211] on icon "button" at bounding box center [1122, 216] width 24 height 24
click at [1120, 277] on icon "button" at bounding box center [1122, 271] width 24 height 24
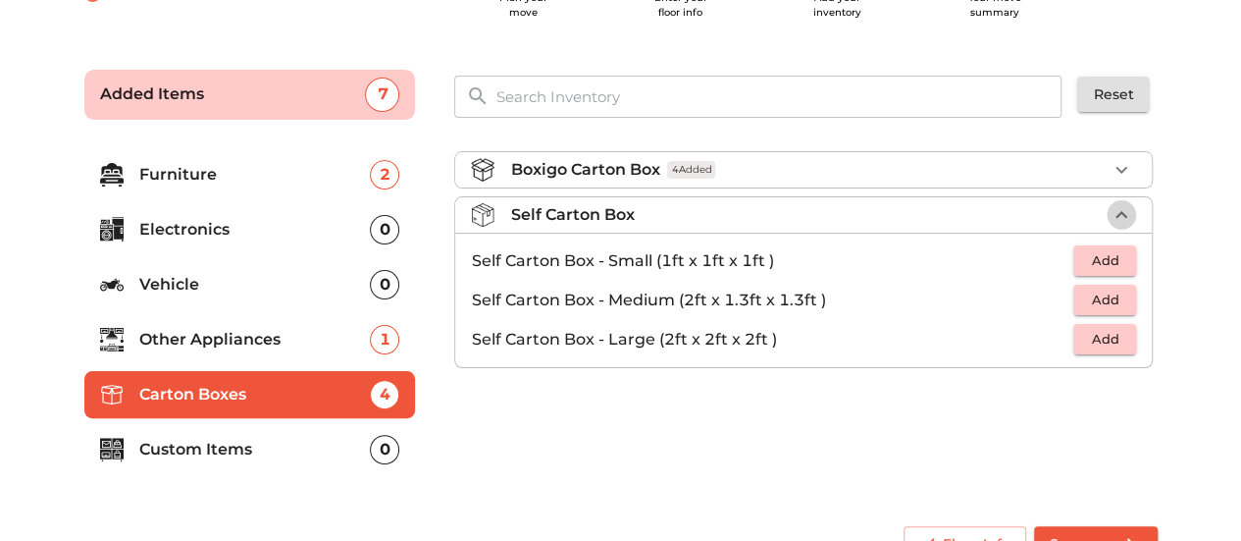
click at [1125, 207] on icon "button" at bounding box center [1122, 215] width 24 height 24
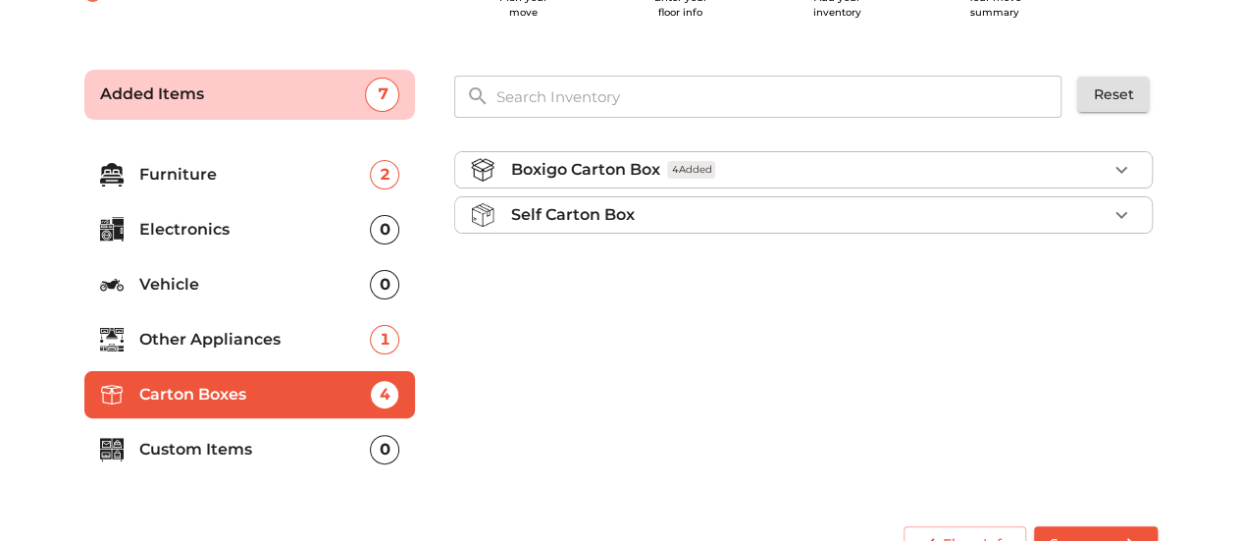
click at [273, 441] on p "Custom Items" at bounding box center [255, 450] width 232 height 24
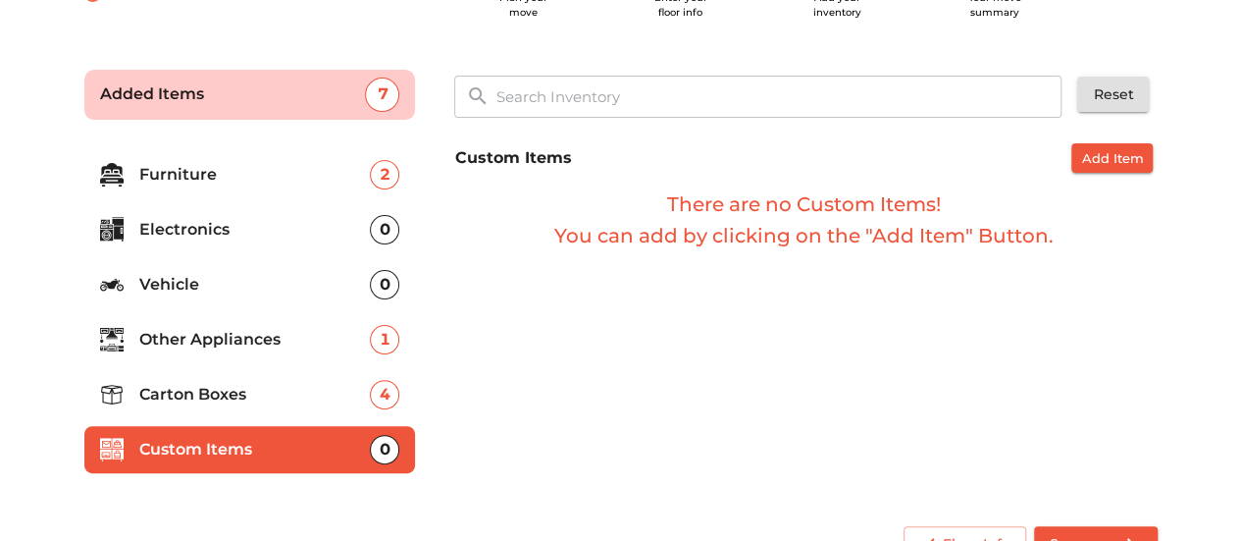
click at [223, 346] on p "Other Appliances" at bounding box center [255, 340] width 232 height 24
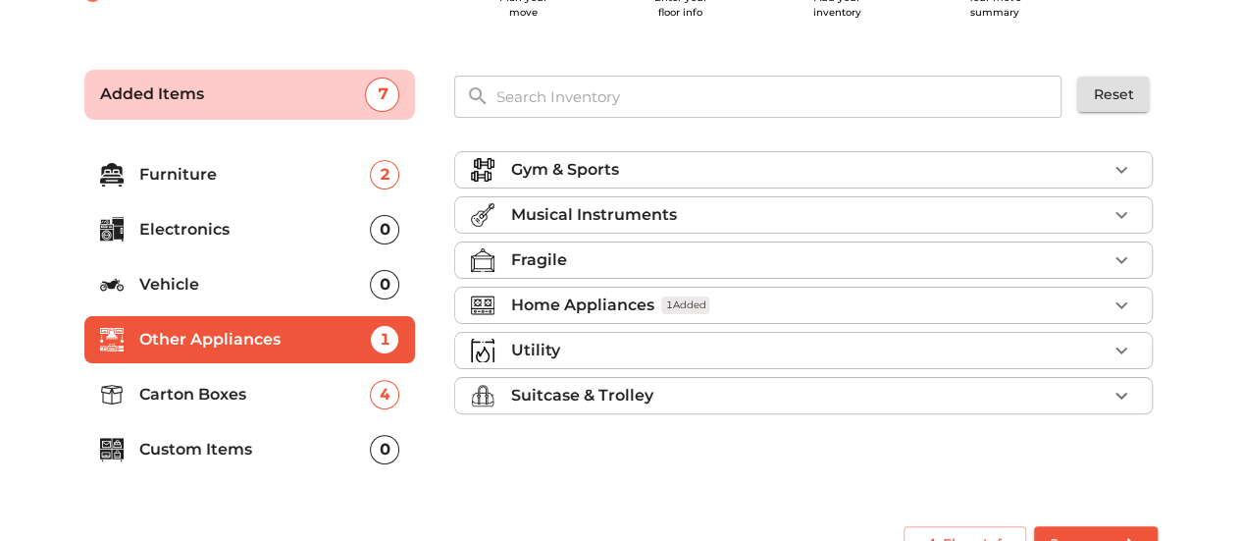
click at [235, 299] on li "Vehicle 0" at bounding box center [250, 284] width 332 height 47
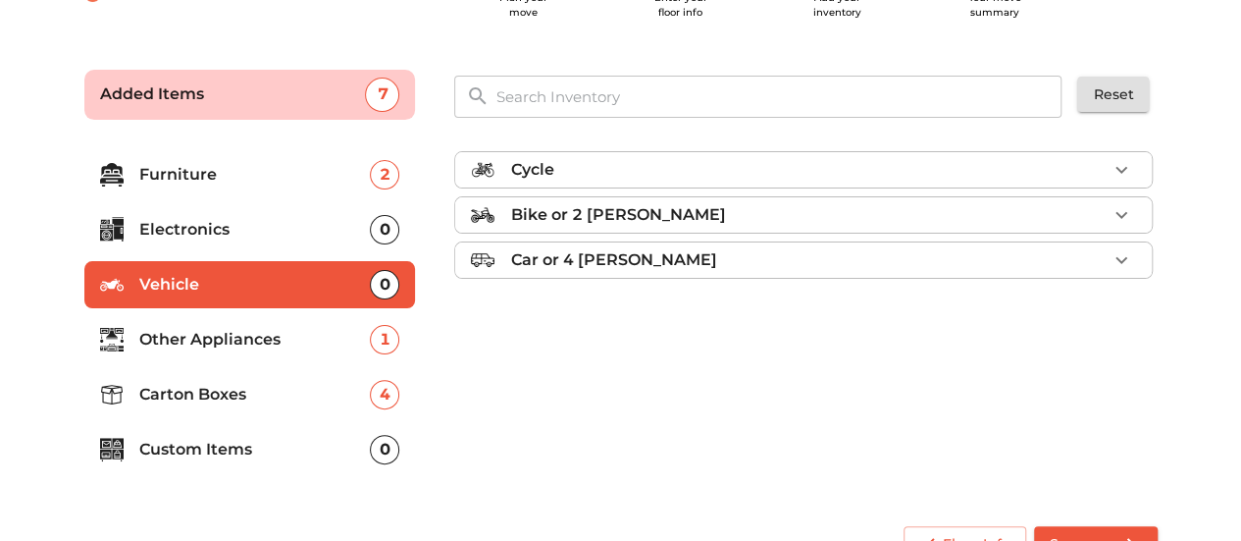
click at [261, 219] on p "Electronics" at bounding box center [255, 230] width 232 height 24
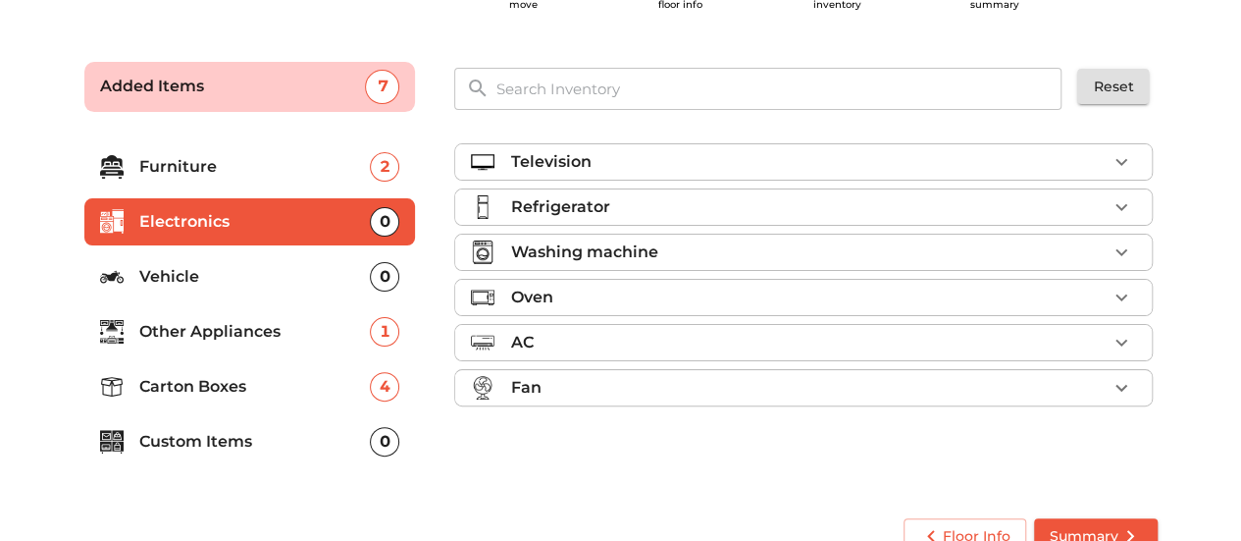
scroll to position [96, 0]
click at [626, 241] on p "Washing machine" at bounding box center [583, 252] width 147 height 24
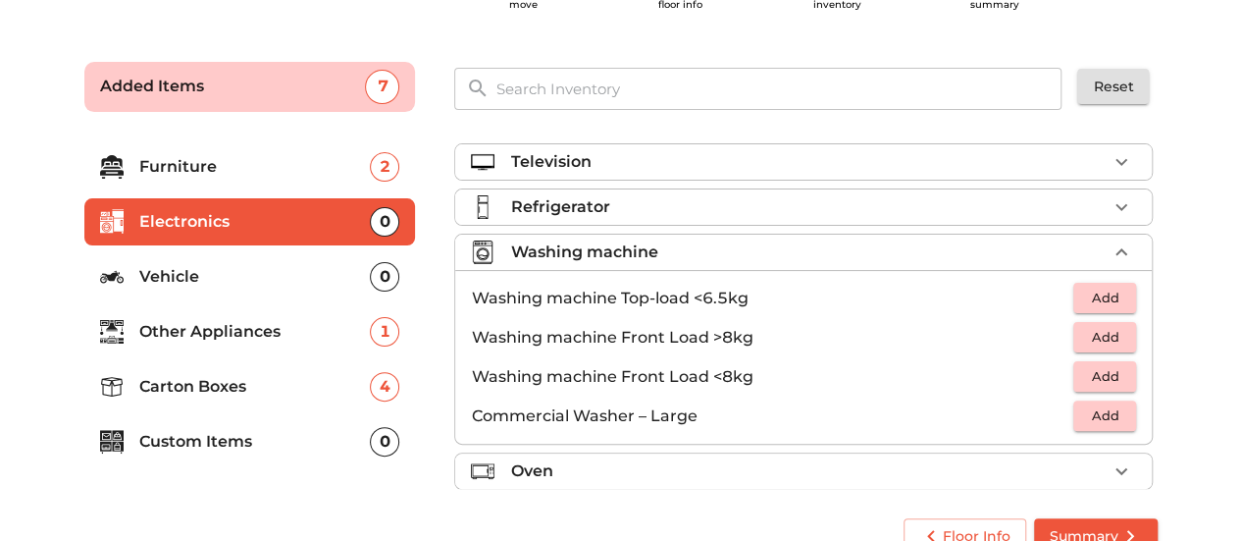
click at [1089, 302] on span "Add" at bounding box center [1104, 297] width 43 height 23
click at [1110, 240] on icon "button" at bounding box center [1122, 252] width 24 height 24
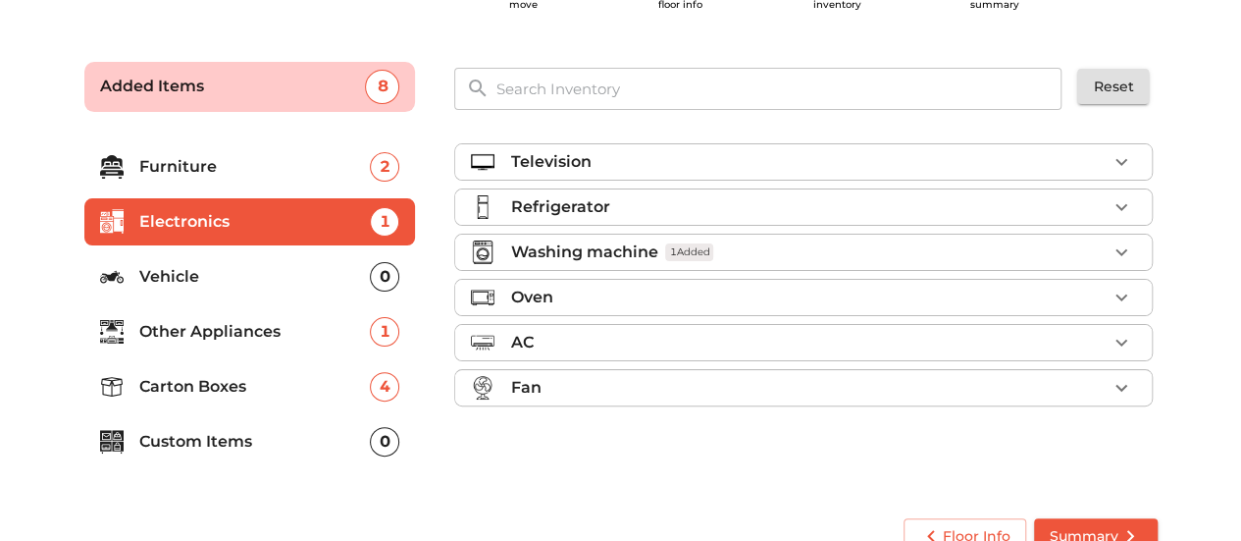
click at [316, 348] on li "Other Appliances 1" at bounding box center [250, 331] width 332 height 47
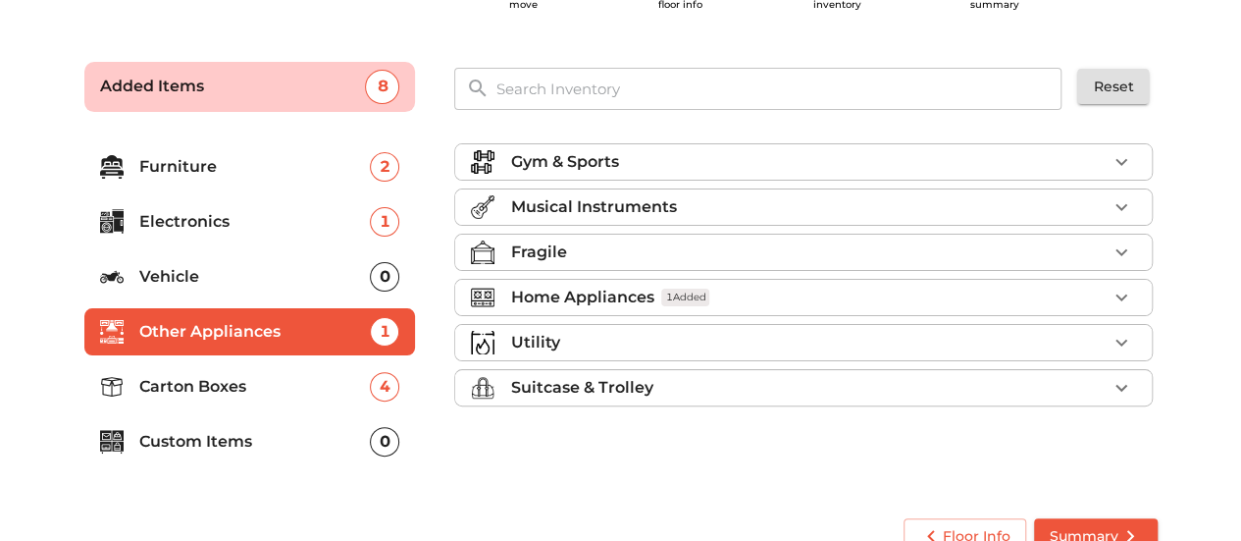
click at [285, 391] on p "Carton Boxes" at bounding box center [255, 387] width 232 height 24
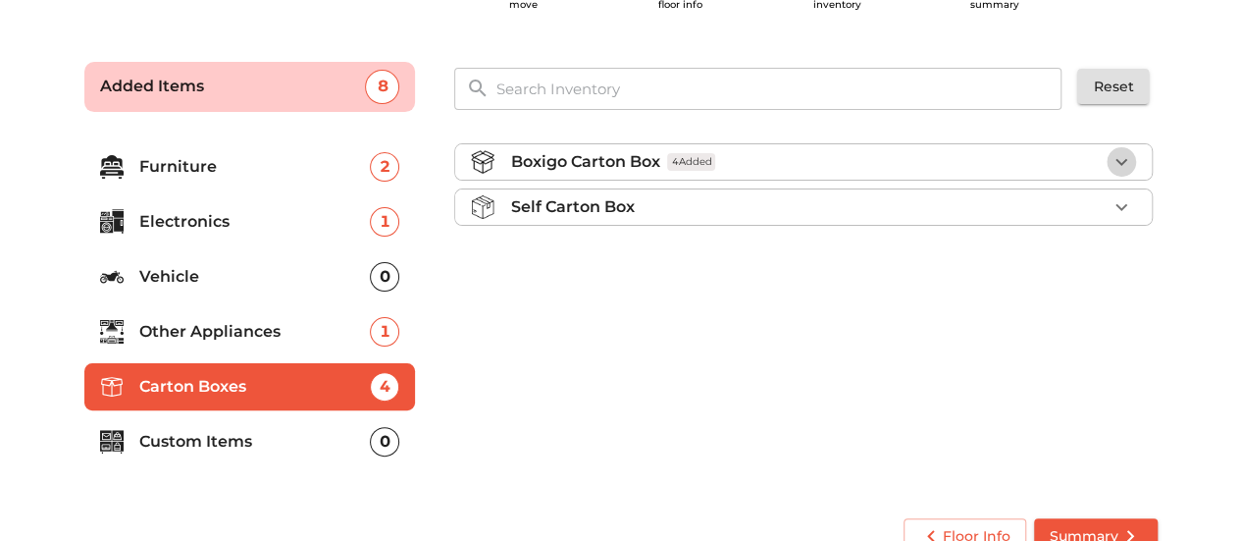
click at [1118, 166] on icon "button" at bounding box center [1122, 162] width 24 height 24
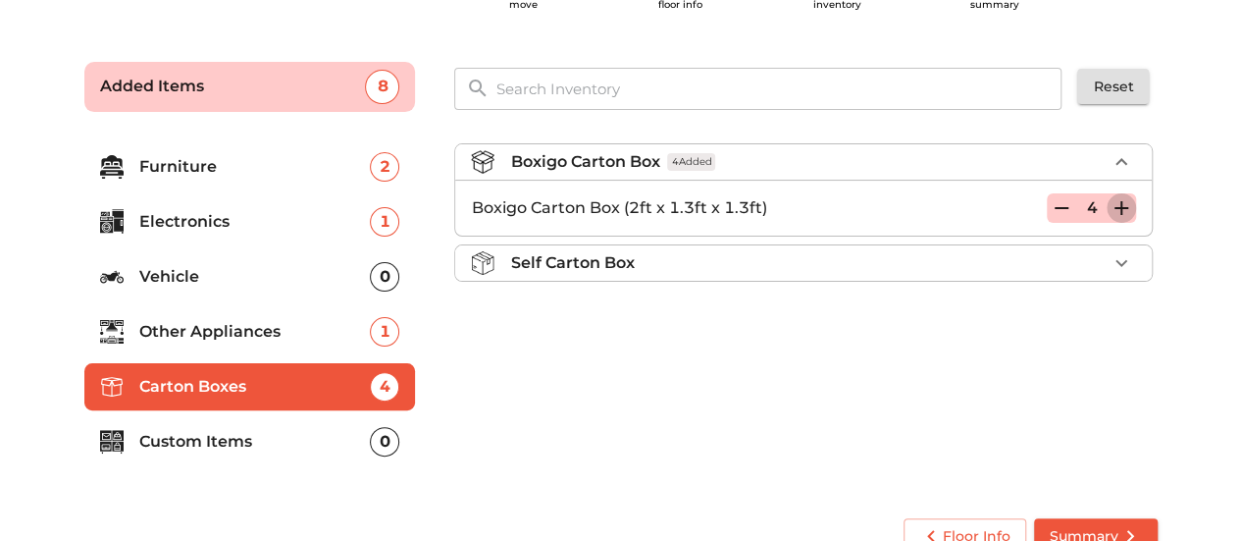
click at [1112, 206] on icon "button" at bounding box center [1122, 208] width 24 height 24
click at [1040, 334] on div "Boxigo Carton Box 6 Added Boxigo Carton Box (2ft x 1.3ft x 1.3ft) 6 Self Carton…" at bounding box center [805, 313] width 718 height 371
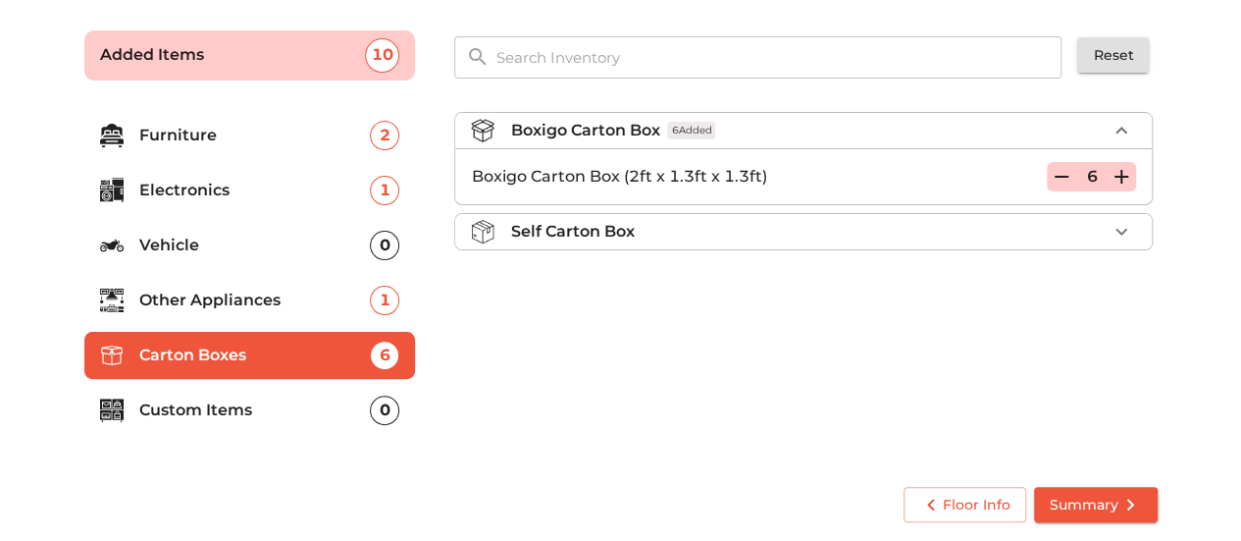
click at [1098, 527] on div "Floor Info Summary" at bounding box center [621, 505] width 1089 height 52
click at [1099, 504] on span "Summary" at bounding box center [1096, 505] width 92 height 25
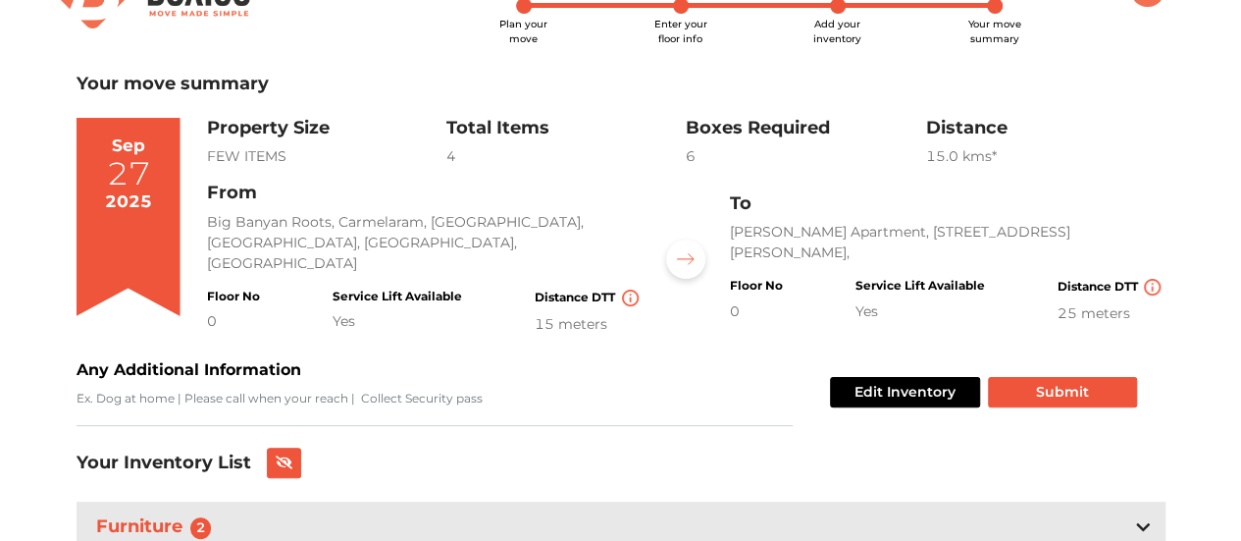
scroll to position [63, 0]
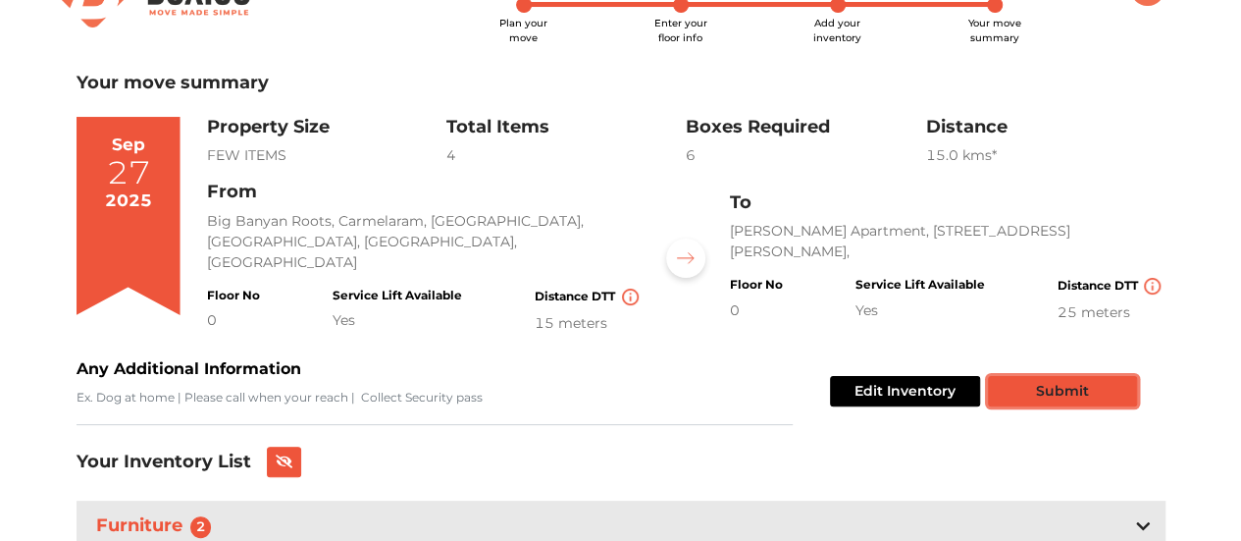
click at [1085, 389] on button "Submit" at bounding box center [1062, 391] width 149 height 30
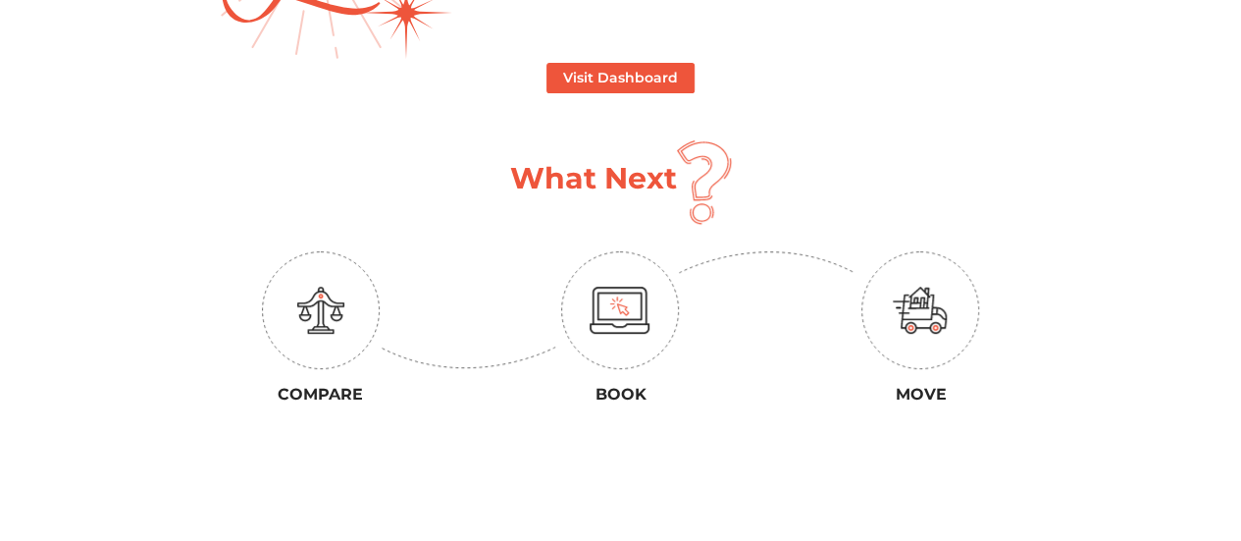
scroll to position [278, 0]
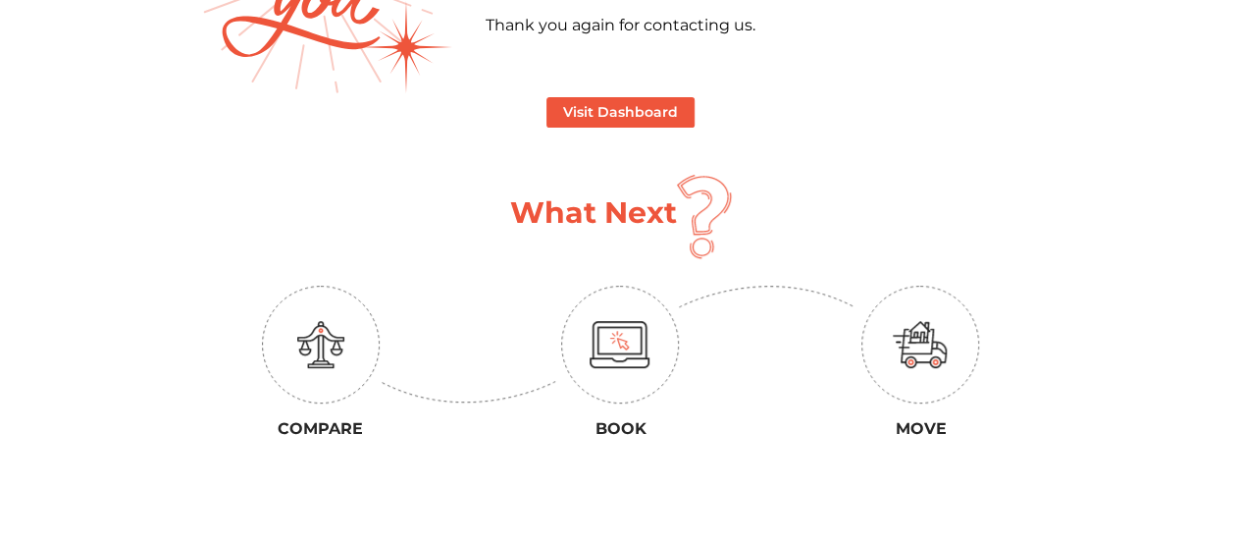
click at [334, 349] on img at bounding box center [320, 344] width 47 height 47
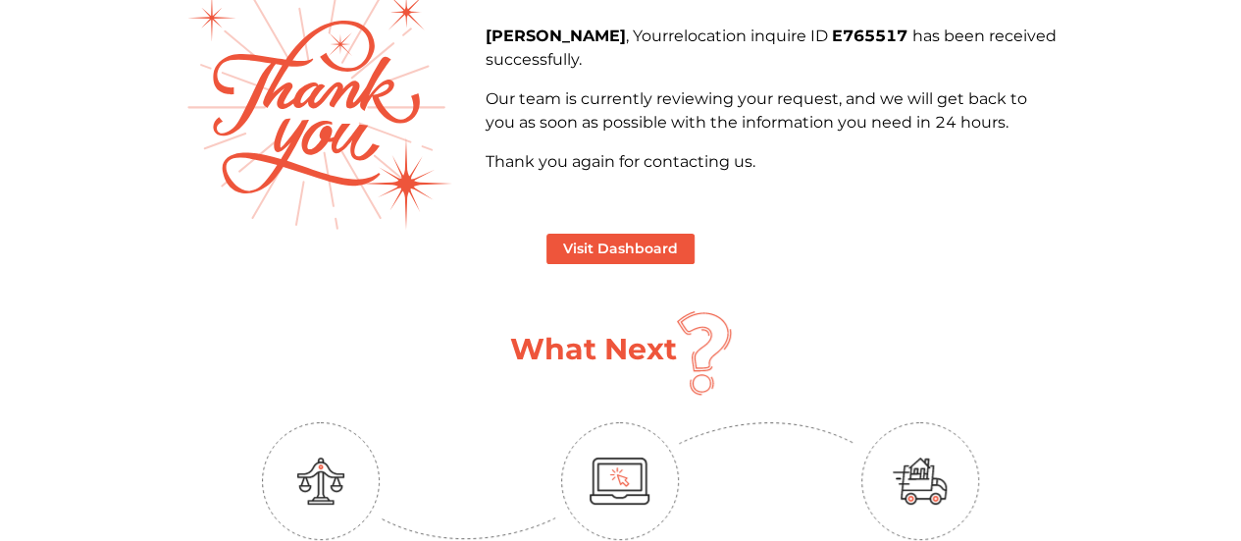
scroll to position [139, 0]
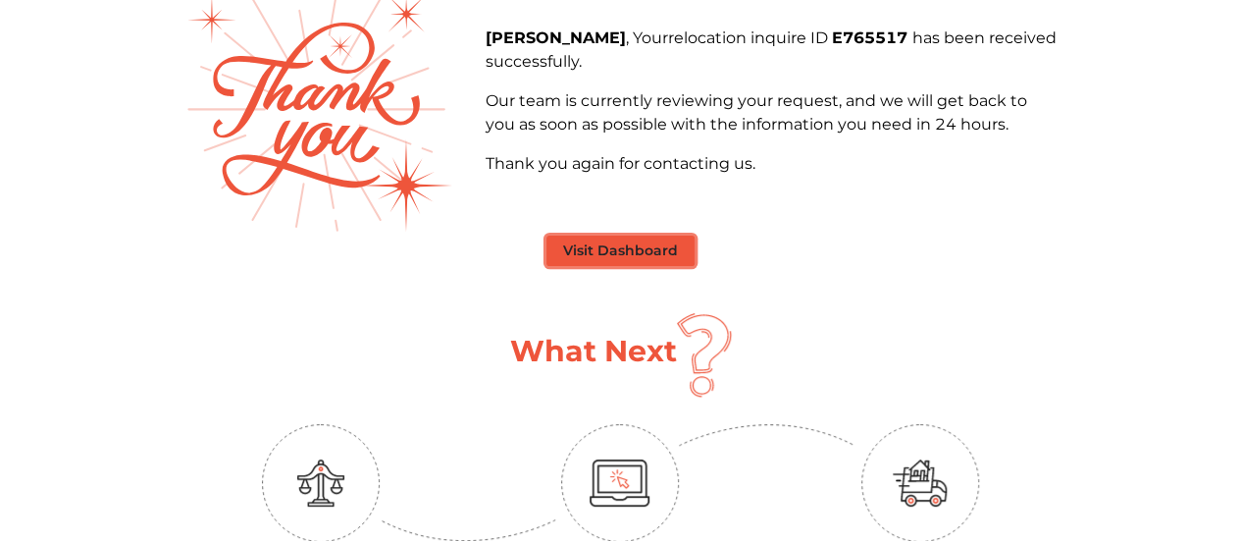
click at [632, 253] on button "Visit Dashboard" at bounding box center [620, 250] width 148 height 30
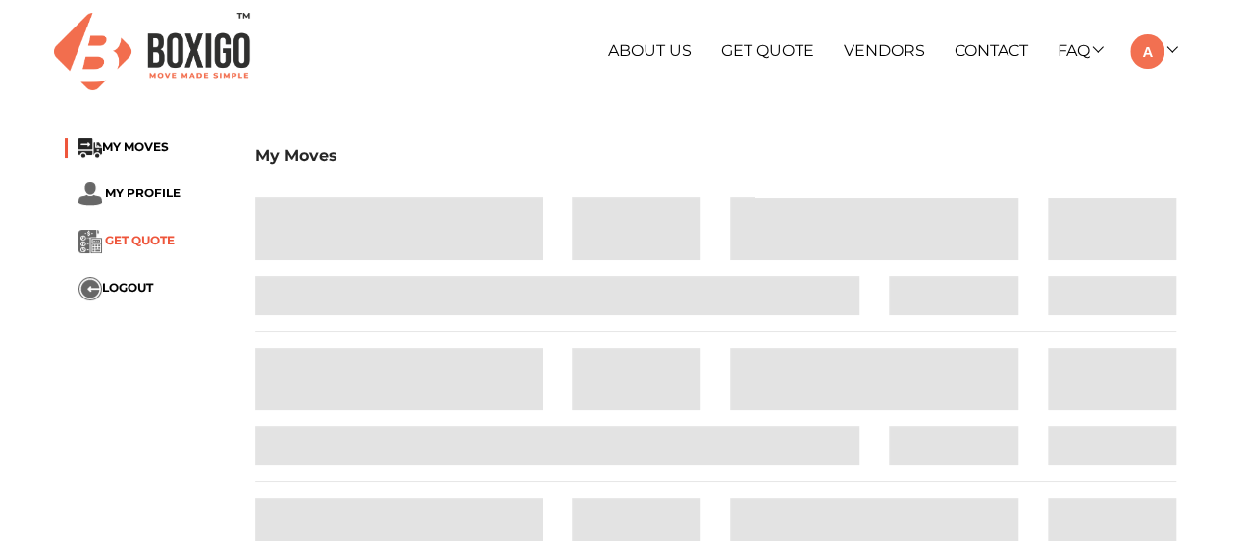
click at [147, 246] on span "GET QUOTE" at bounding box center [140, 240] width 70 height 15
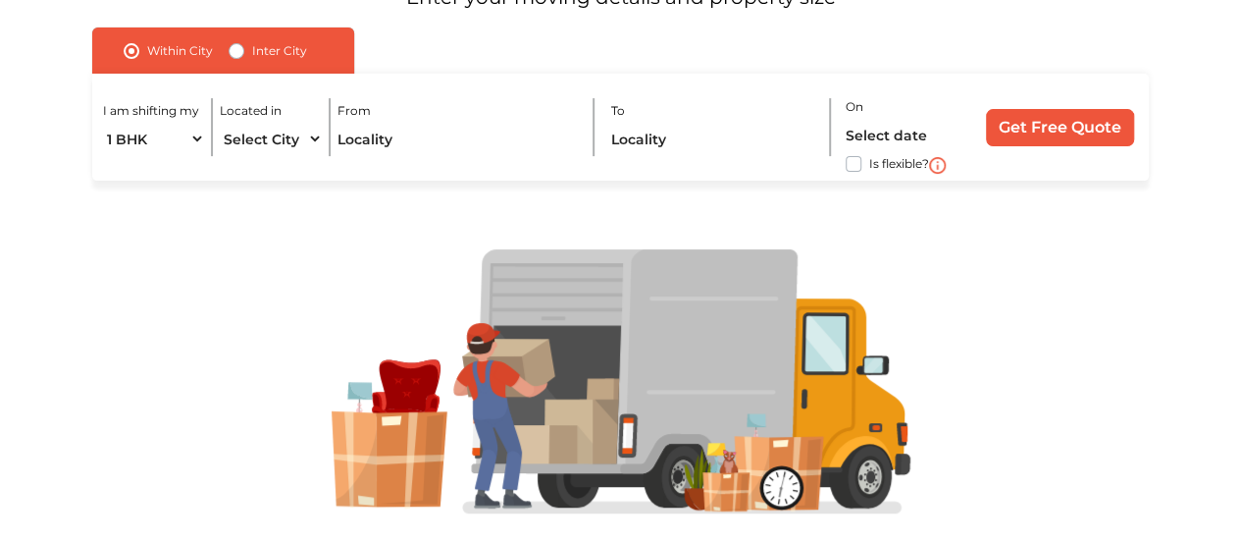
scroll to position [210, 0]
